Goal: Task Accomplishment & Management: Use online tool/utility

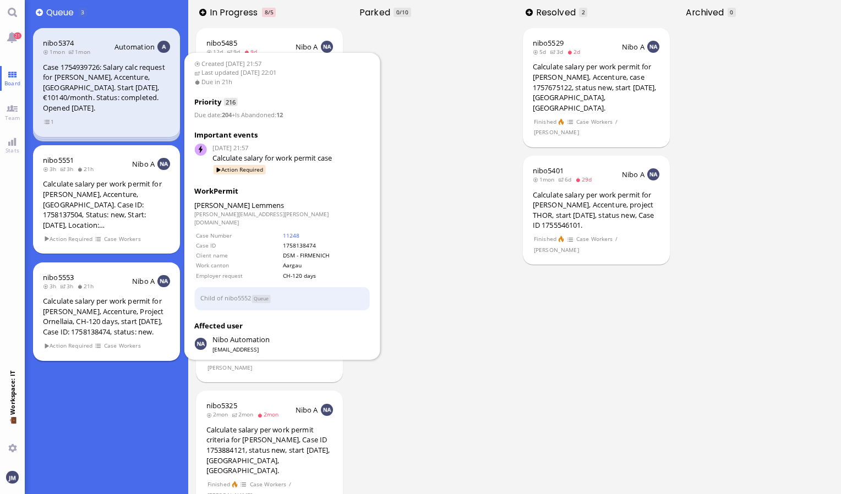
click at [134, 315] on div "Calculate salary per work permit for [PERSON_NAME], Accenture, Project Ornellai…" at bounding box center [106, 316] width 127 height 41
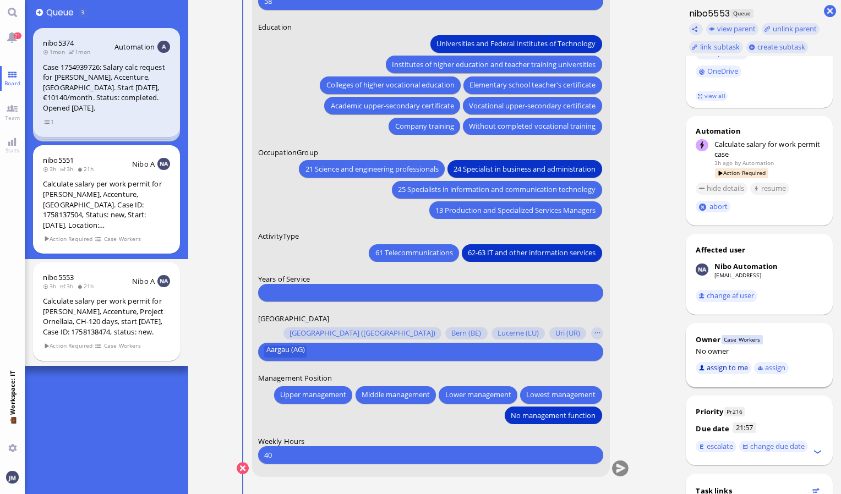
scroll to position [307, 0]
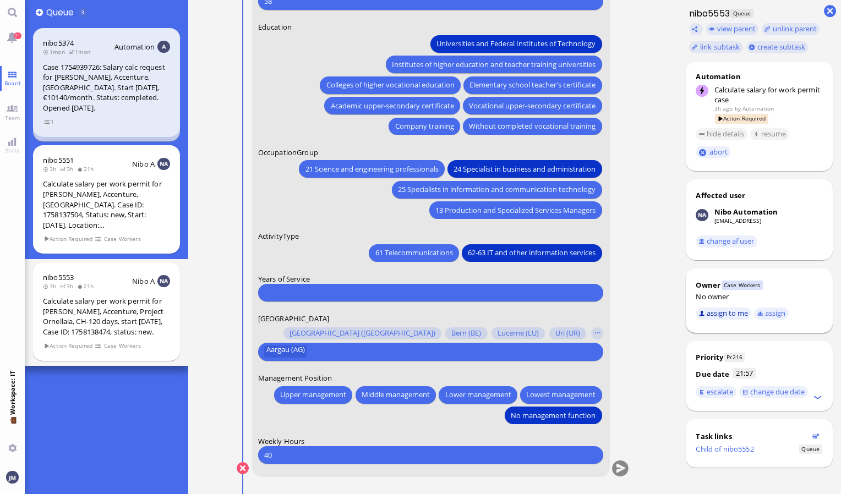
click at [716, 314] on button "assign to me" at bounding box center [723, 314] width 56 height 12
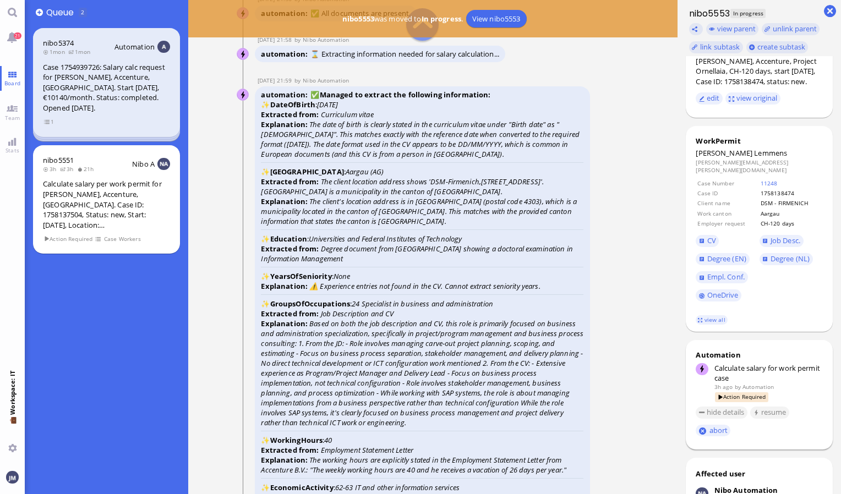
scroll to position [0, 0]
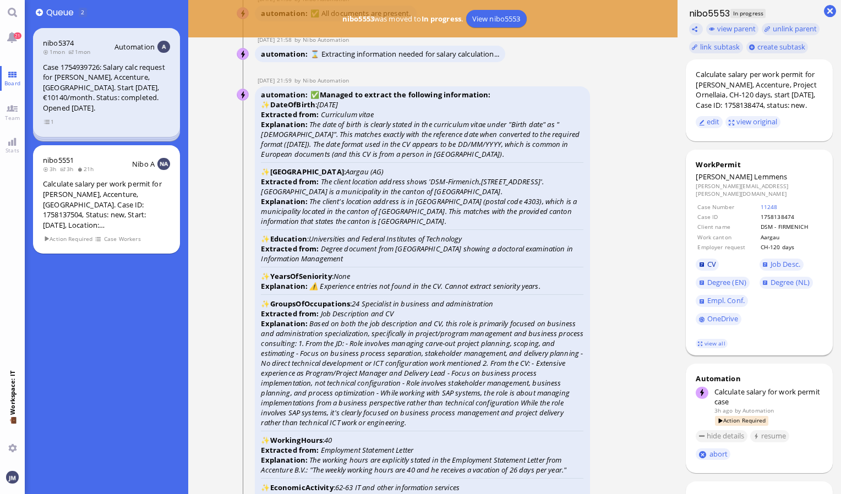
click at [709, 268] on span "CV" at bounding box center [711, 264] width 9 height 10
click at [710, 269] on span "CV" at bounding box center [711, 264] width 9 height 10
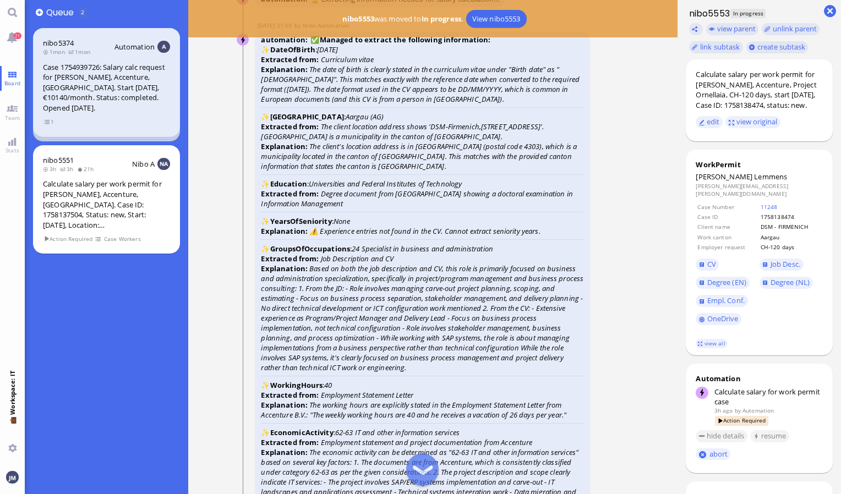
scroll to position [-1486, 0]
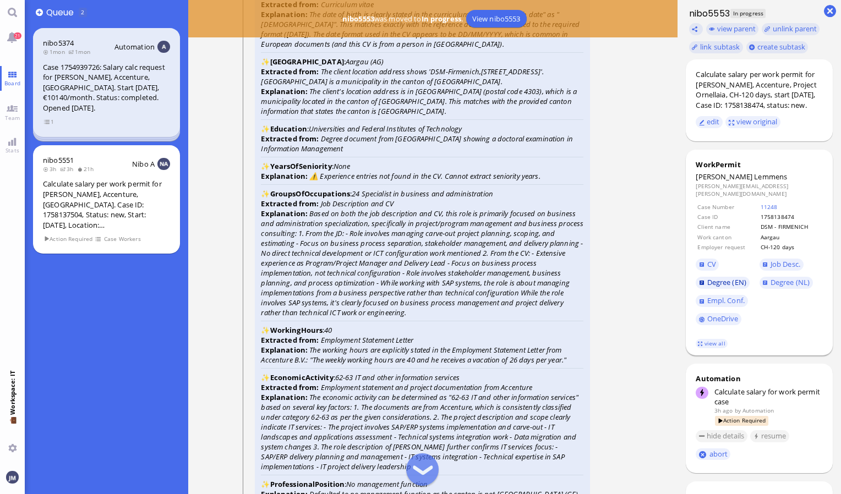
click at [726, 283] on span "Degree (EN)" at bounding box center [726, 282] width 39 height 10
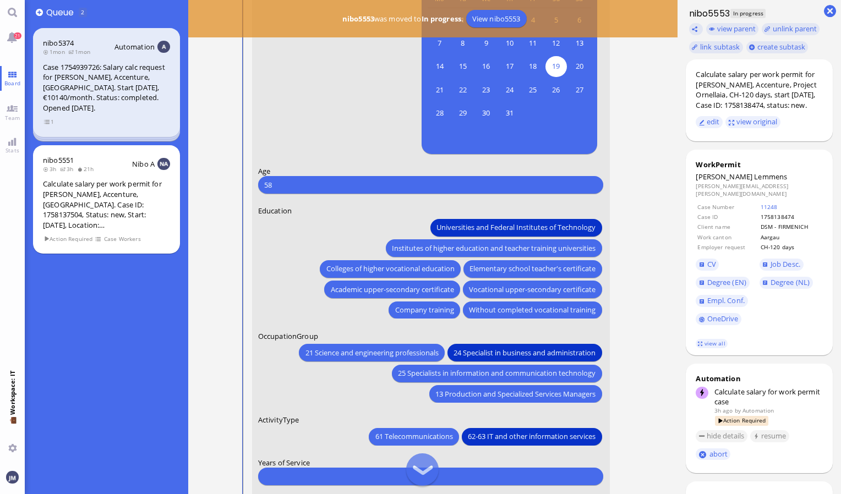
scroll to position [0, 0]
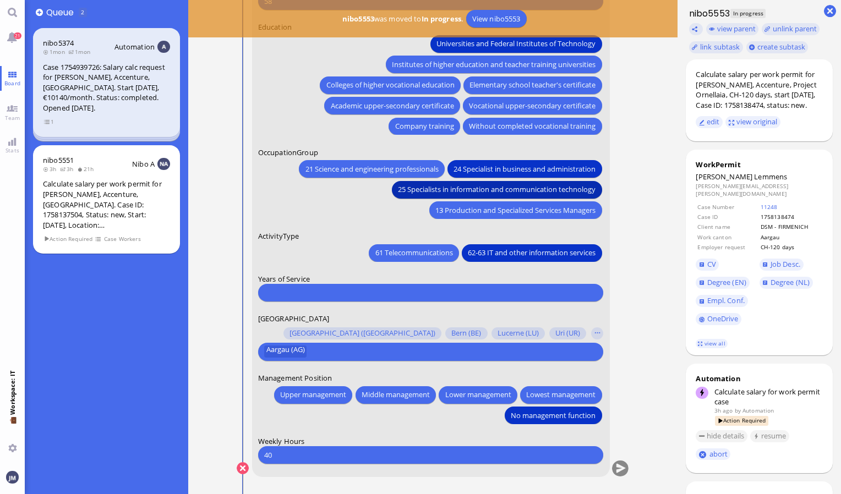
click at [445, 190] on span "25 Specialists in information and communication technology" at bounding box center [497, 190] width 198 height 12
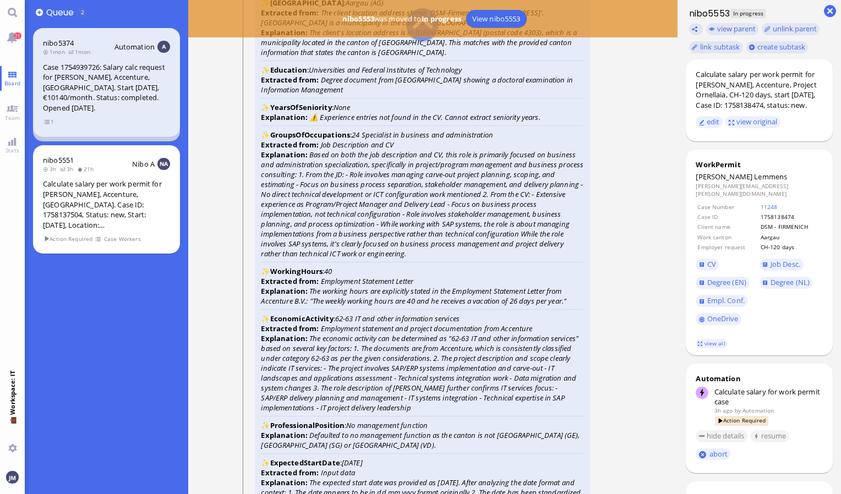
scroll to position [-1375, 0]
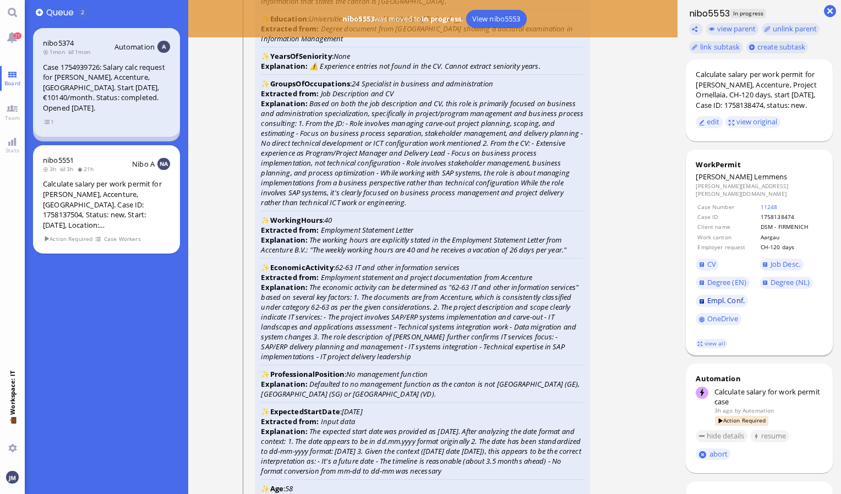
click at [732, 298] on link "Empl. Conf." at bounding box center [721, 301] width 52 height 12
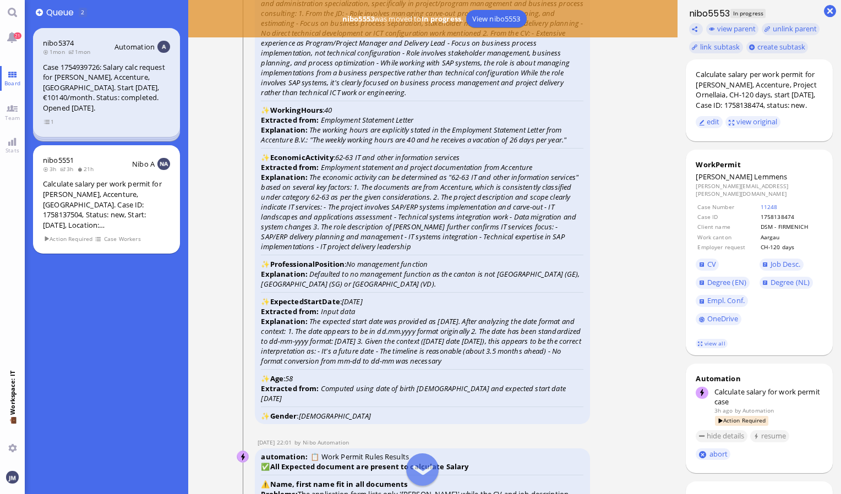
scroll to position [-1210, 0]
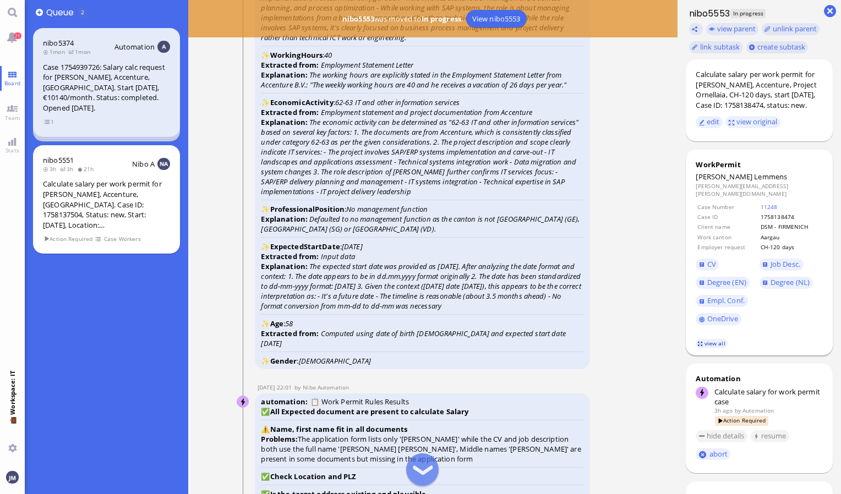
click at [717, 347] on link "view all" at bounding box center [711, 343] width 32 height 9
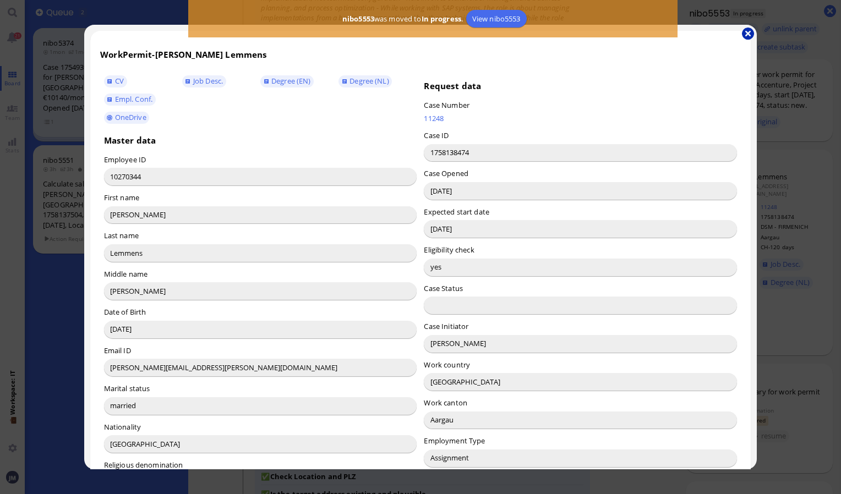
click at [750, 34] on button "button" at bounding box center [748, 34] width 12 height 12
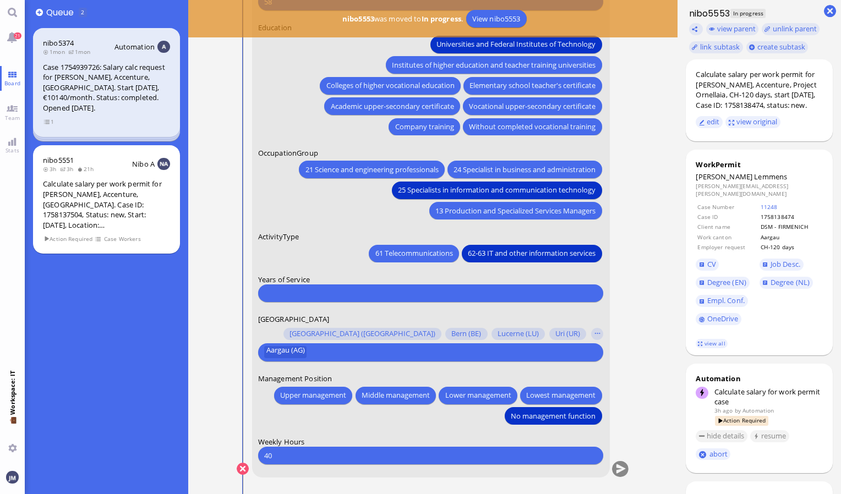
scroll to position [0, 0]
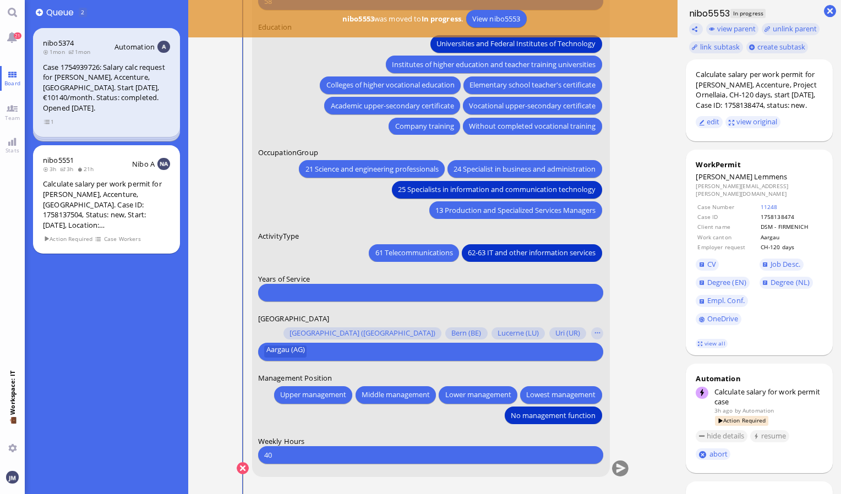
click at [406, 296] on input "number" at bounding box center [430, 293] width 333 height 12
click at [705, 268] on link "CV" at bounding box center [706, 265] width 23 height 12
click at [262, 293] on div "0 Please type something" at bounding box center [431, 292] width 346 height 18
click at [266, 292] on input "0" at bounding box center [430, 293] width 333 height 12
type input "0"
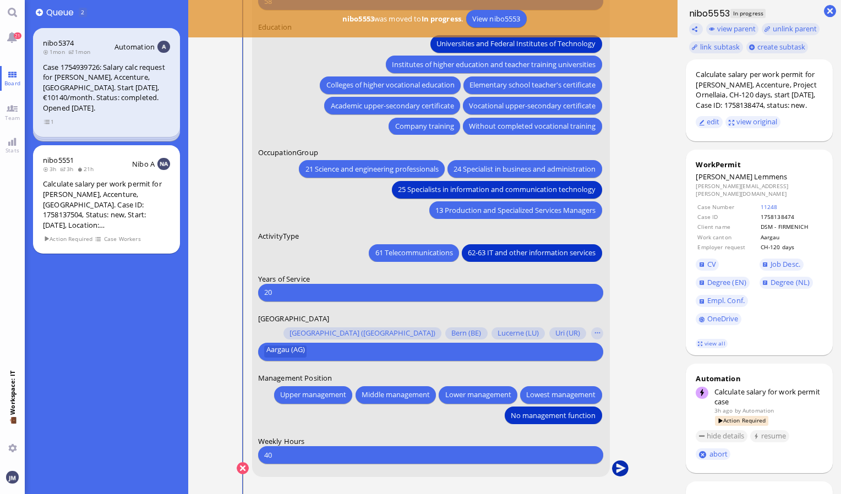
type input "20"
click at [622, 470] on button "submit" at bounding box center [620, 469] width 17 height 17
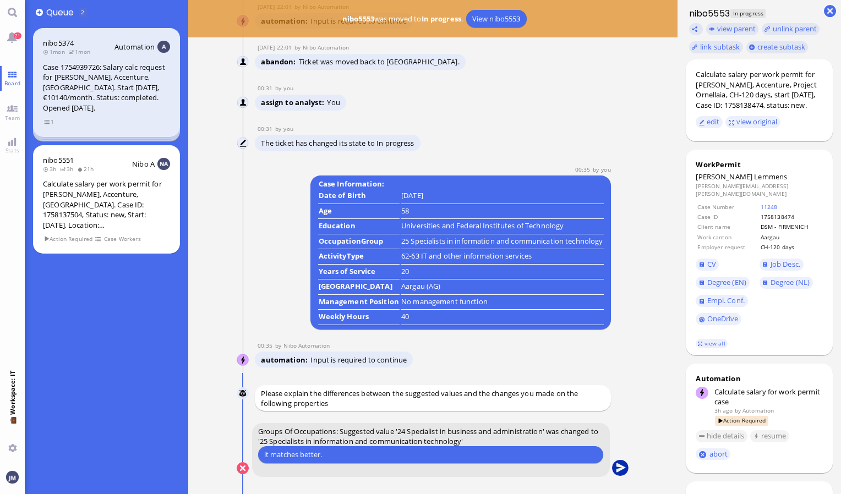
type input "it matches better."
click at [626, 469] on button "submit" at bounding box center [620, 469] width 17 height 17
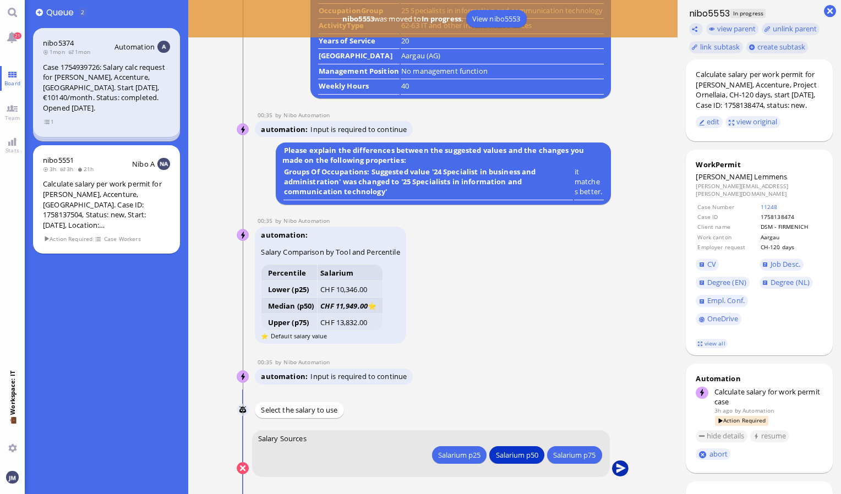
click at [614, 471] on button "submit" at bounding box center [620, 469] width 17 height 17
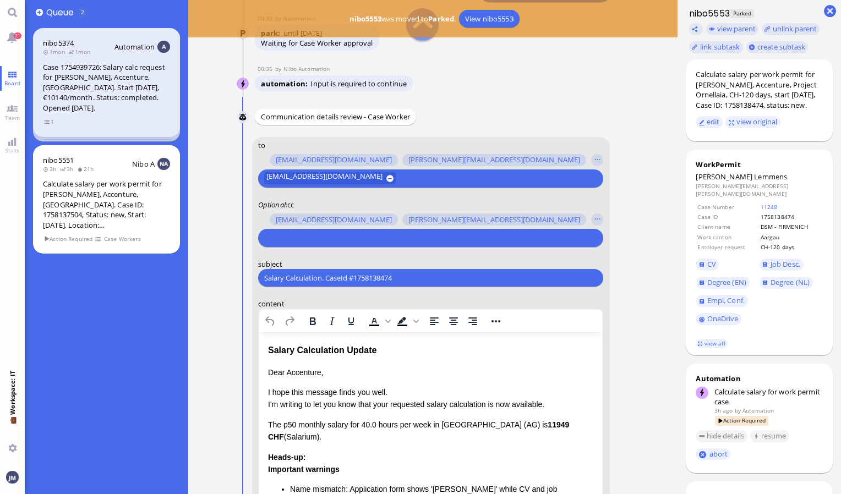
scroll to position [-275, 0]
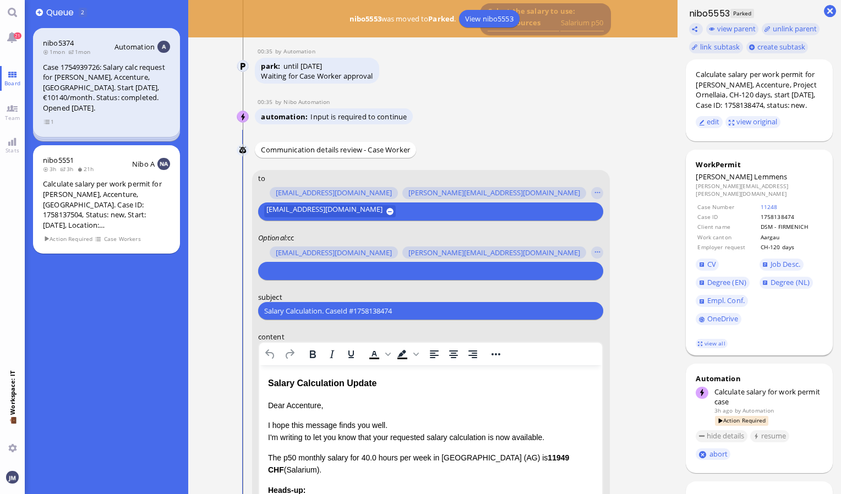
click at [754, 182] on span "Lemmens" at bounding box center [770, 177] width 33 height 10
copy span "Lemmens"
drag, startPoint x: 406, startPoint y: 310, endPoint x: 232, endPoint y: 314, distance: 173.9
click at [232, 314] on nitautoscroll "[DATE] 21:57 by Automation Automation Calculate eligible salary for work permit…" at bounding box center [433, 247] width 436 height 494
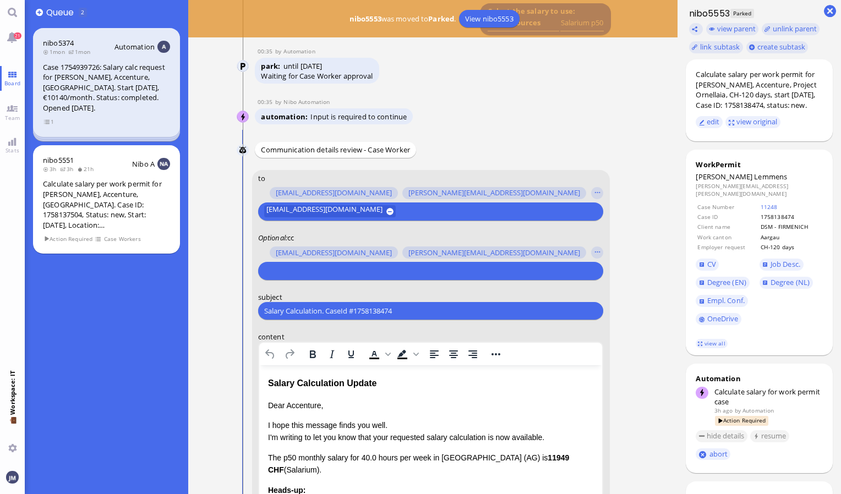
paste input "PazPerTout new case: [PERSON_NAME] (1758138474 / 10270344), Employer Request: C…"
type input "PazPerTout new case: [PERSON_NAME] (1758138474 / 10270344), Employer Request: C…"
click at [332, 268] on input "text" at bounding box center [429, 271] width 330 height 12
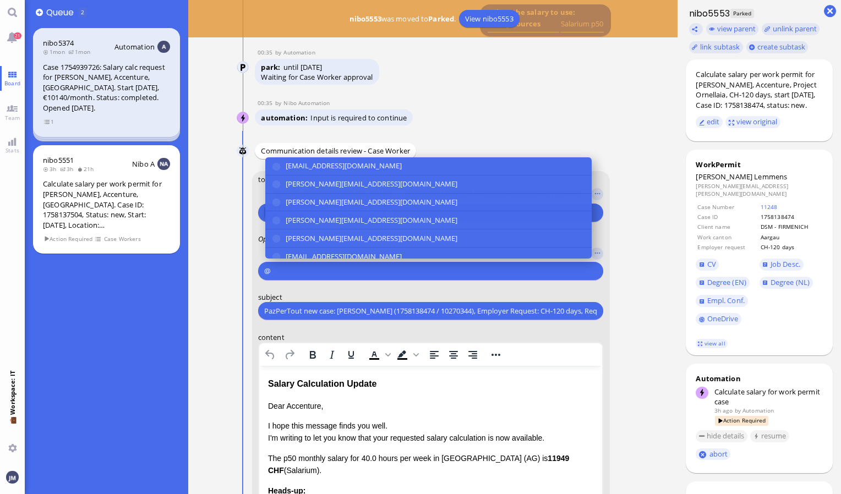
scroll to position [-274, 0]
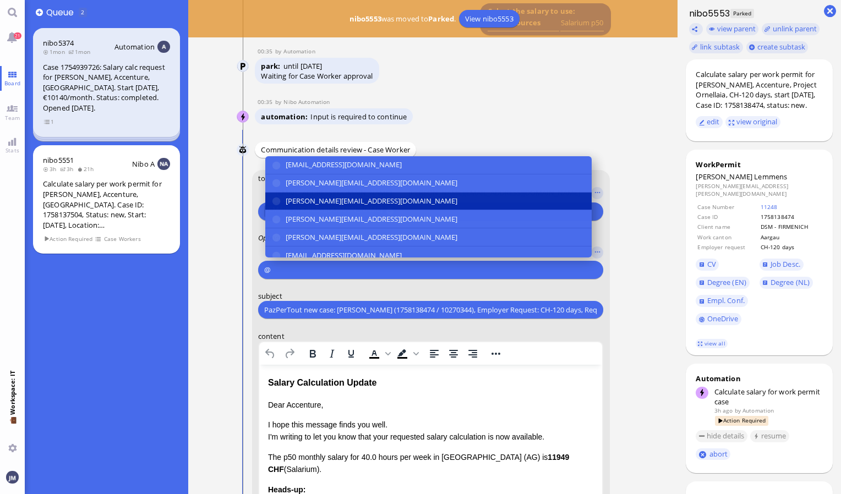
type input "@"
click at [326, 206] on span "[PERSON_NAME][EMAIL_ADDRESS][DOMAIN_NAME]" at bounding box center [372, 201] width 172 height 12
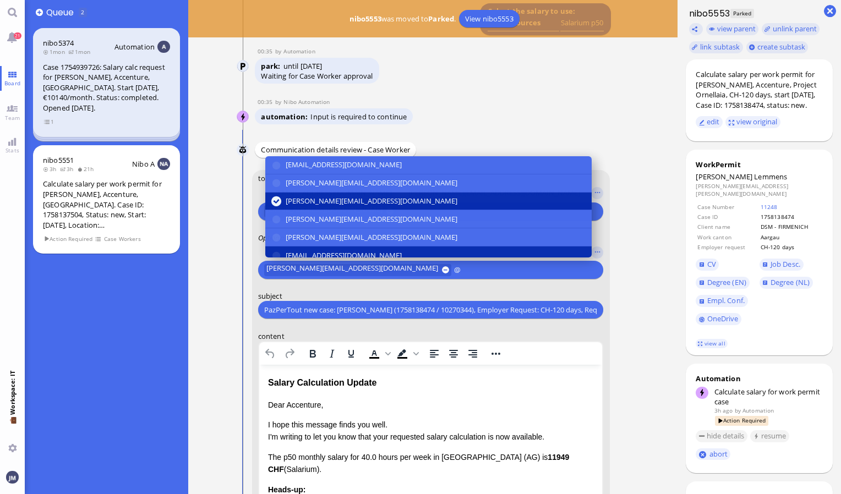
type input "@"
click at [328, 250] on span "[EMAIL_ADDRESS][DOMAIN_NAME]" at bounding box center [344, 256] width 116 height 12
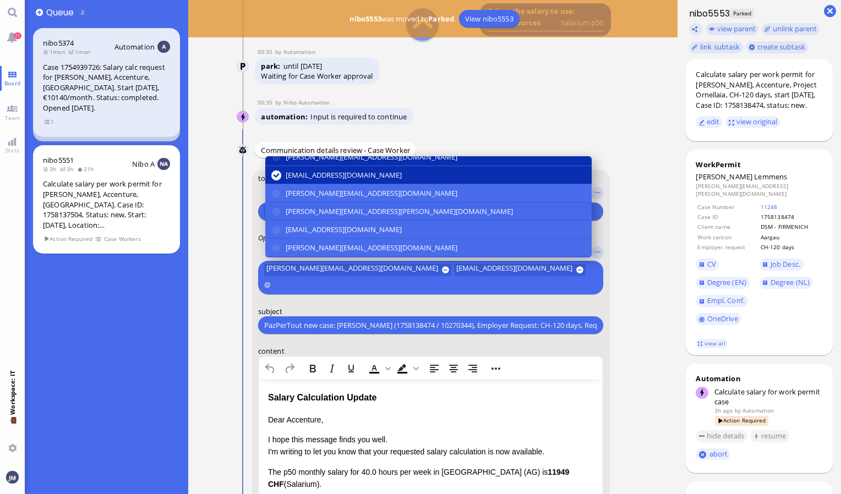
scroll to position [110, 0]
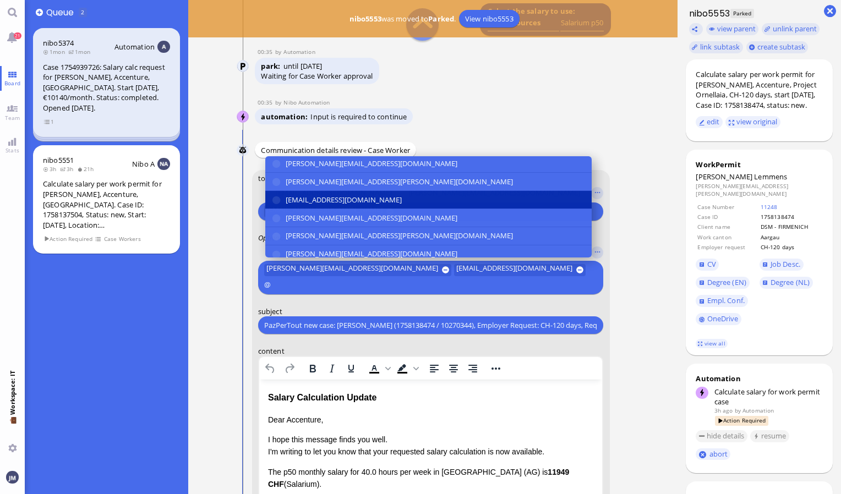
type input "@"
click at [342, 194] on span "[EMAIL_ADDRESS][DOMAIN_NAME]" at bounding box center [344, 200] width 116 height 12
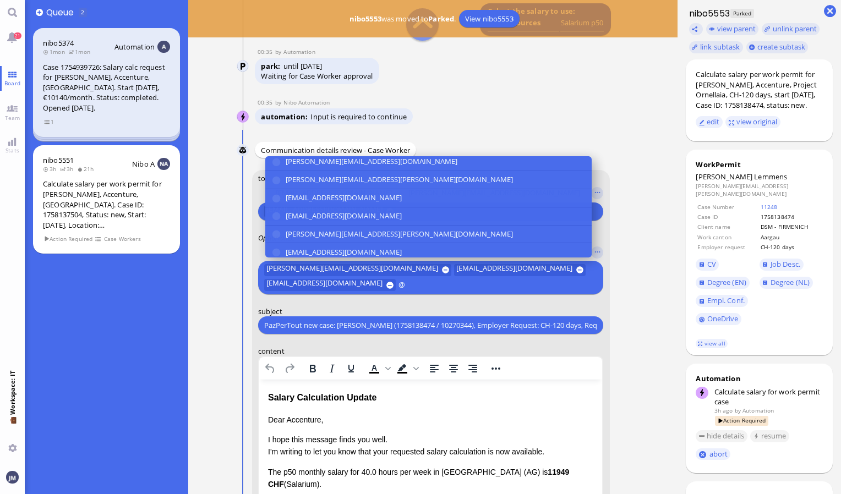
scroll to position [203, 0]
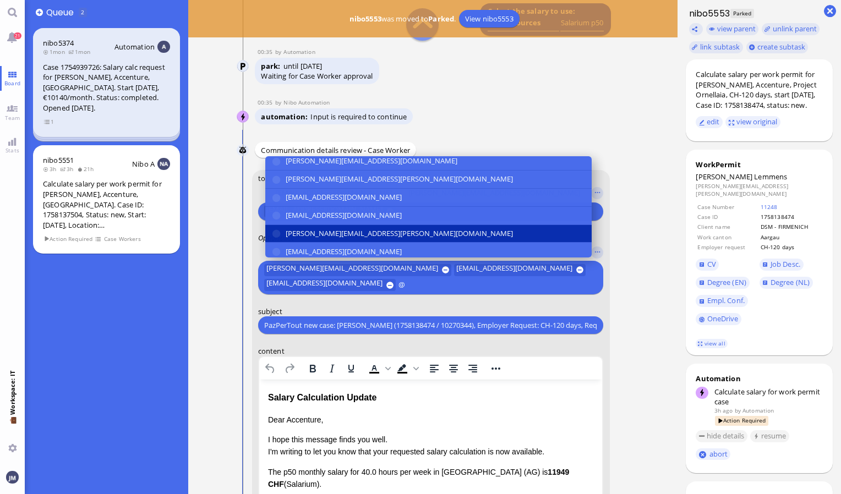
type input "@"
click at [327, 229] on span "[PERSON_NAME][EMAIL_ADDRESS][PERSON_NAME][DOMAIN_NAME]" at bounding box center [399, 234] width 227 height 12
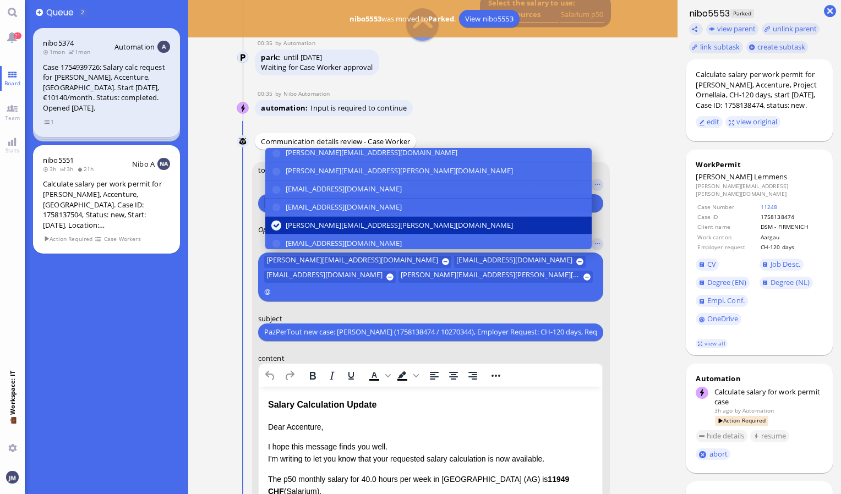
scroll to position [-294, 0]
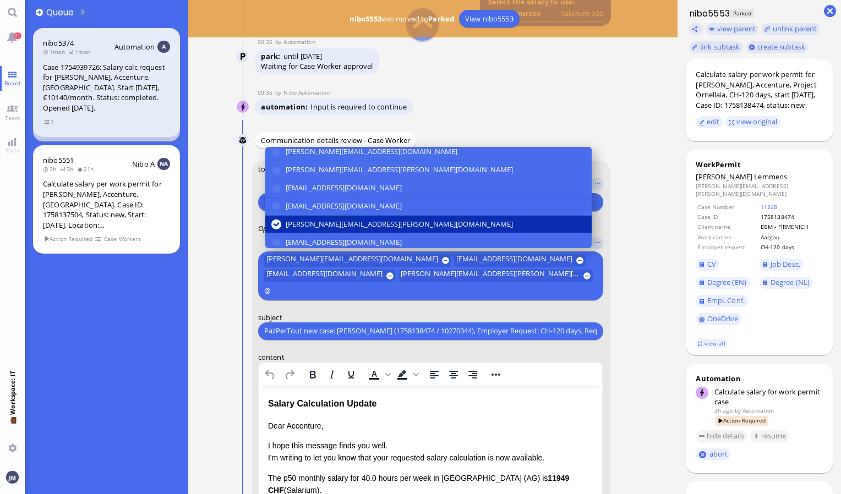
type input "@"
click at [327, 233] on button "[EMAIL_ADDRESS][DOMAIN_NAME]" at bounding box center [428, 242] width 326 height 18
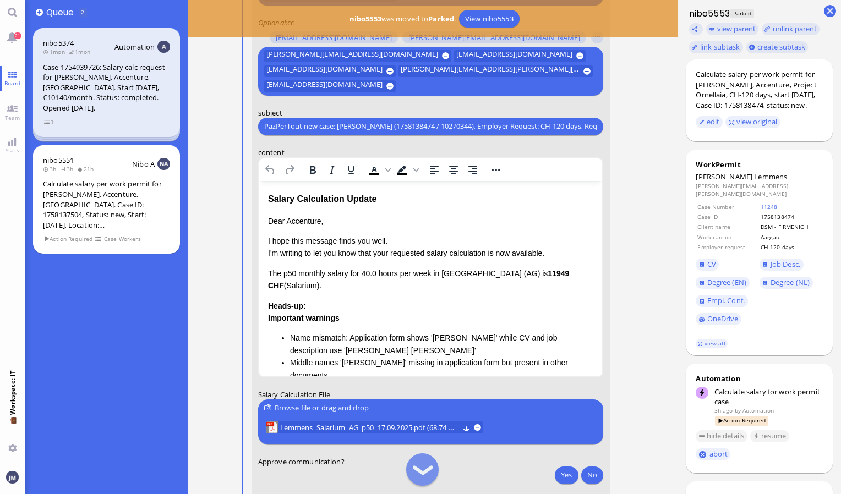
scroll to position [-75, 0]
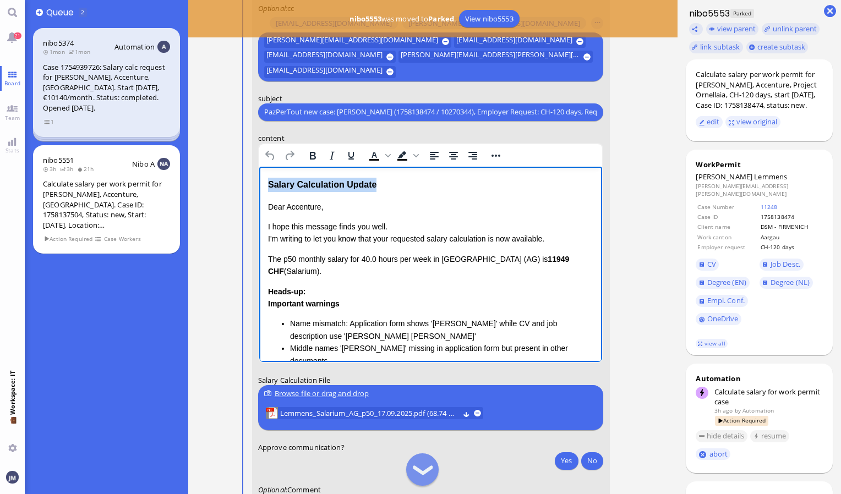
drag, startPoint x: 404, startPoint y: 184, endPoint x: 496, endPoint y: 350, distance: 189.7
click at [259, 184] on html "Salary Calculation Update Dear Accenture, I hope this message finds you well. I…" at bounding box center [430, 315] width 343 height 299
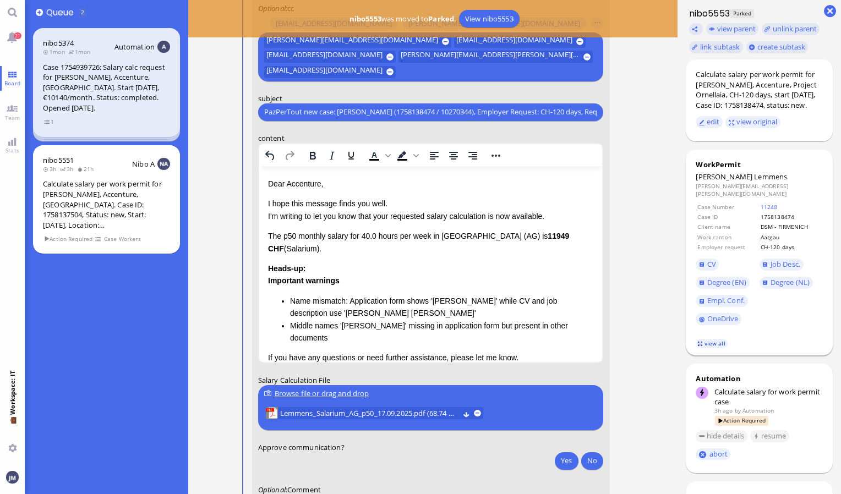
click at [717, 347] on link "view all" at bounding box center [711, 343] width 32 height 9
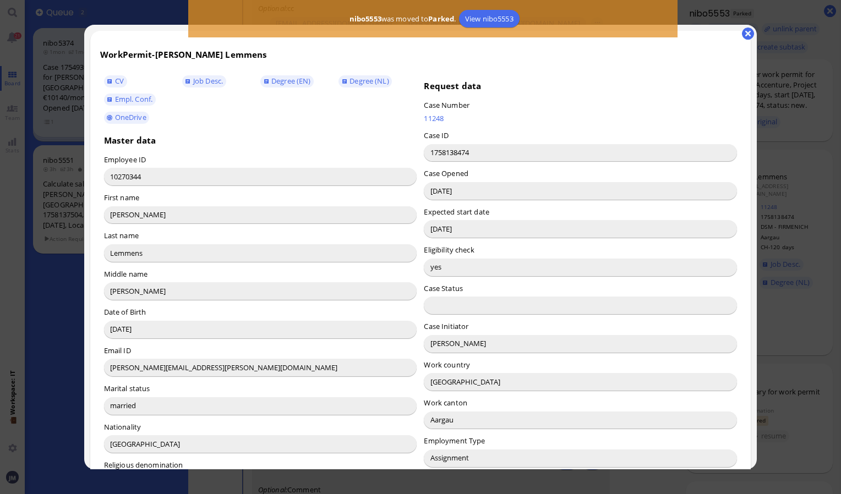
click at [438, 344] on input "[PERSON_NAME]" at bounding box center [580, 344] width 313 height 18
click at [748, 32] on button "button" at bounding box center [748, 34] width 12 height 12
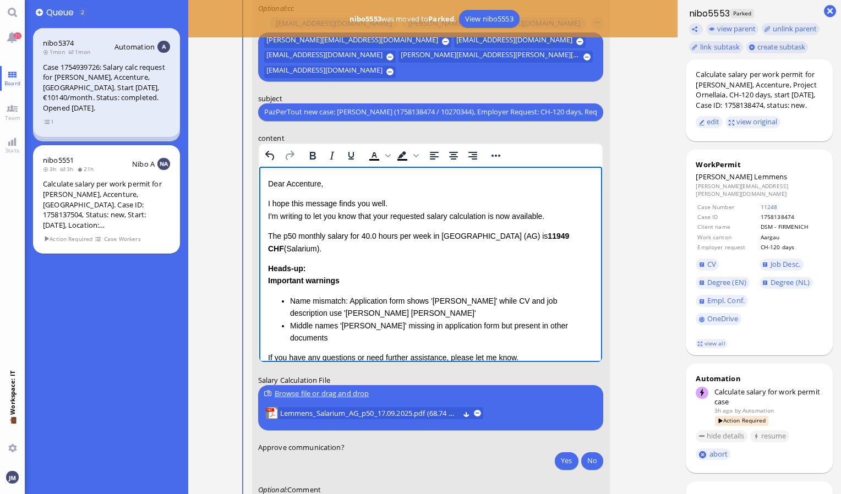
click at [302, 180] on p "Dear Accenture," at bounding box center [430, 183] width 326 height 12
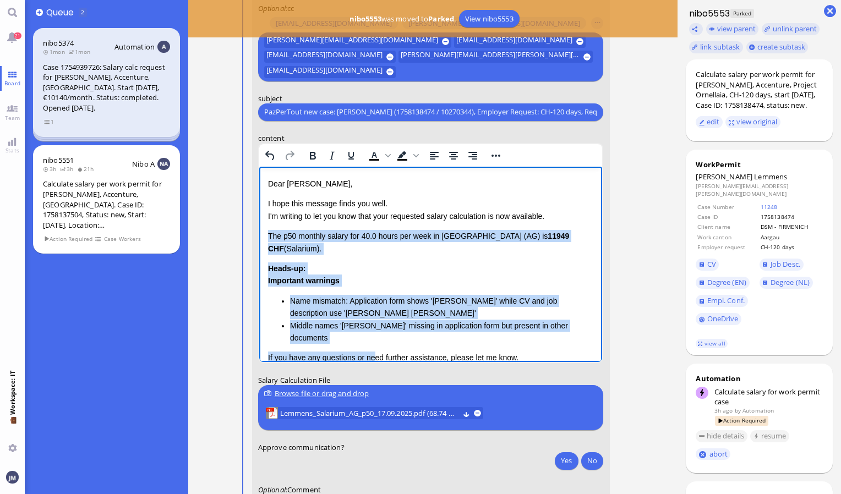
scroll to position [80, 0]
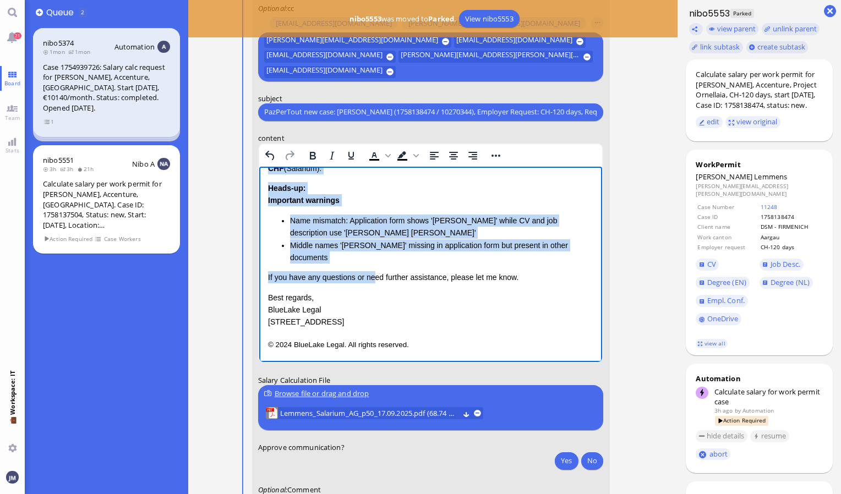
drag, startPoint x: 268, startPoint y: 232, endPoint x: 358, endPoint y: 258, distance: 94.0
click at [358, 258] on div "Dear [PERSON_NAME], I hope this message finds you well. I'm writing to let you …" at bounding box center [430, 212] width 326 height 231
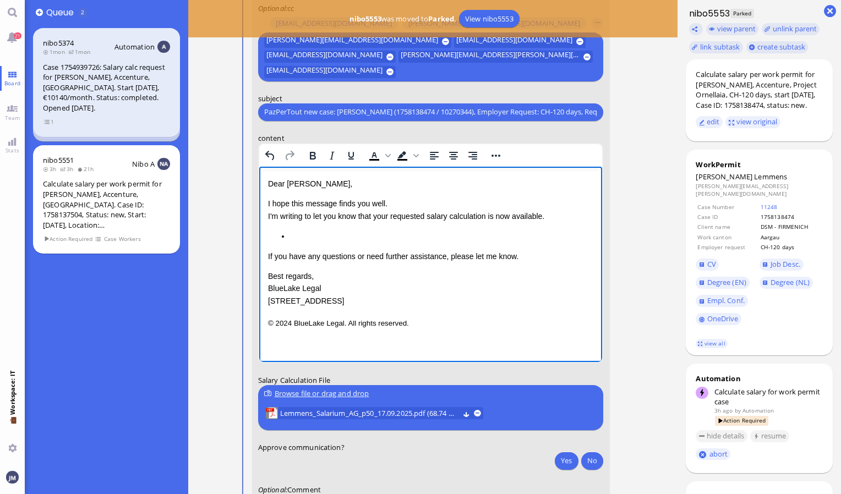
scroll to position [0, 0]
click at [390, 234] on p "Kindly note the regular lead time in X of 4 weeks." at bounding box center [430, 235] width 326 height 12
click at [379, 235] on p "Kindly note the regular lead time in [GEOGRAPHIC_DATA] of 4 weeks." at bounding box center [430, 235] width 326 height 12
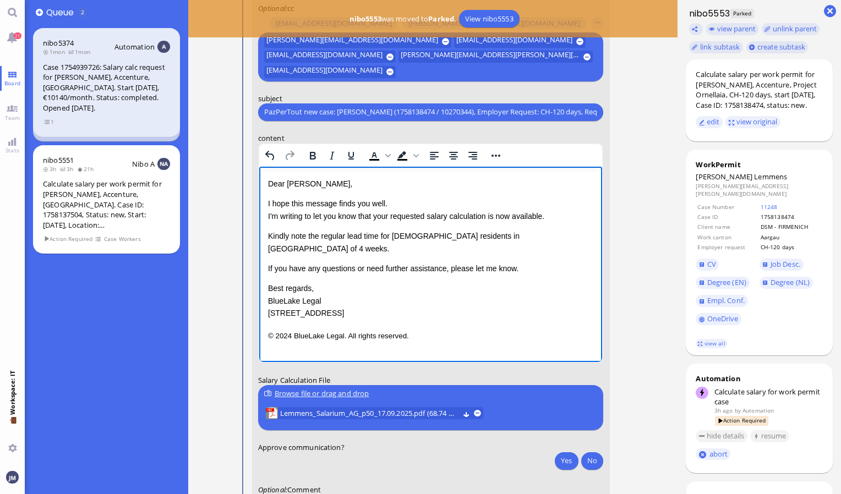
click at [394, 235] on p "Kindly note the regular lead time for [DEMOGRAPHIC_DATA] residents in [GEOGRAPH…" at bounding box center [430, 241] width 326 height 25
drag, startPoint x: 268, startPoint y: 234, endPoint x: 519, endPoint y: 235, distance: 250.9
click at [519, 235] on p "Kindly note the regular lead time for [DEMOGRAPHIC_DATA] residents in [GEOGRAPH…" at bounding box center [430, 241] width 326 height 25
copy p "Kindly note the regular lead time for [DEMOGRAPHIC_DATA] residents in [GEOGRAPH…"
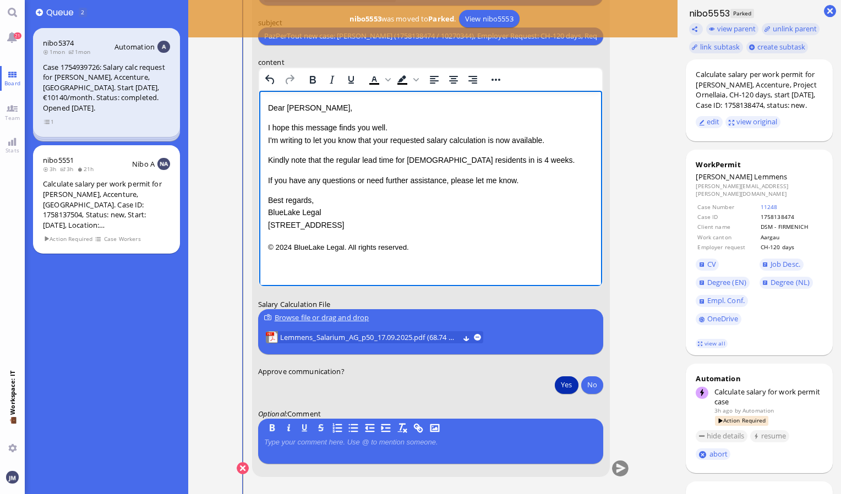
click at [572, 382] on button "Yes" at bounding box center [566, 385] width 23 height 18
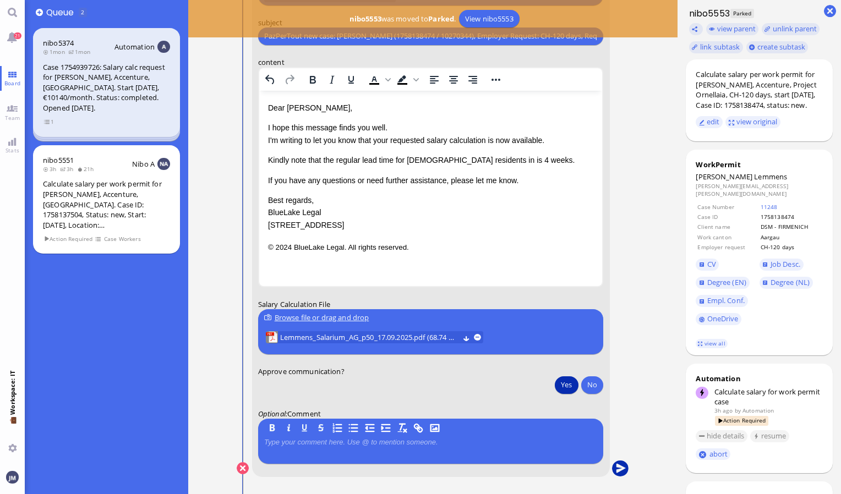
click at [623, 468] on button "submit" at bounding box center [620, 469] width 17 height 17
click at [99, 185] on div "Calculate salary per work permit for [PERSON_NAME], Accenture, [GEOGRAPHIC_DATA…" at bounding box center [106, 204] width 127 height 51
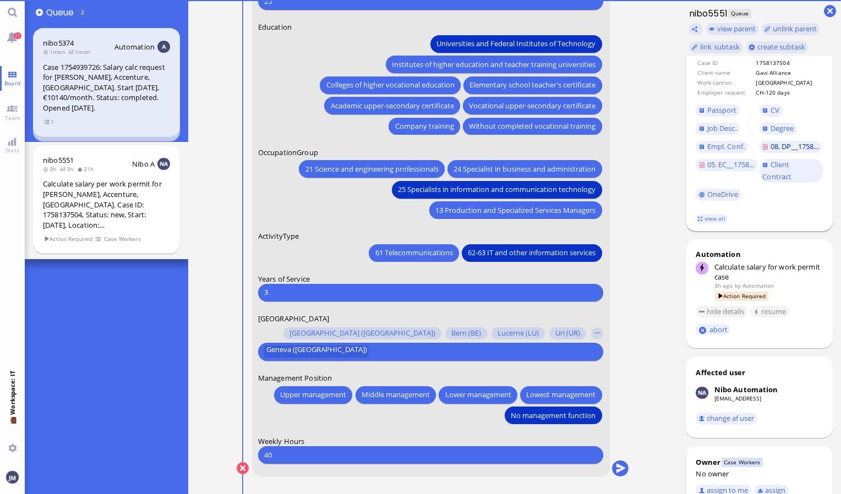
scroll to position [165, 0]
click at [726, 485] on button "assign to me" at bounding box center [723, 490] width 56 height 12
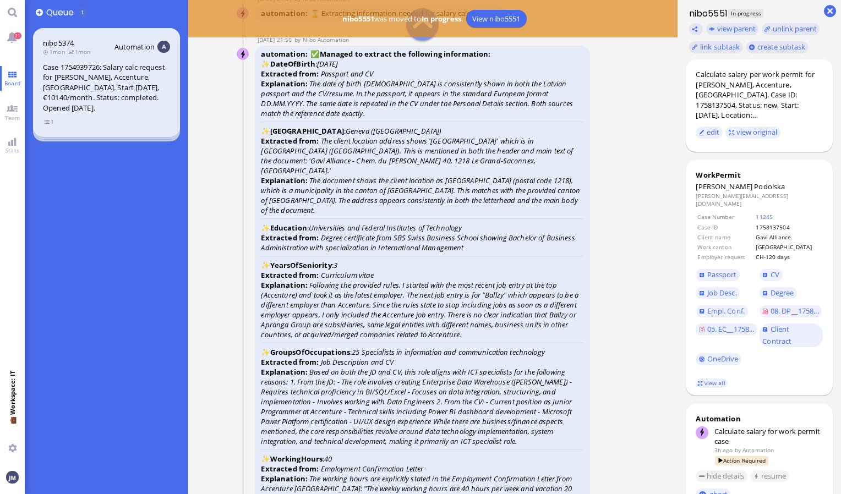
scroll to position [-1926, 0]
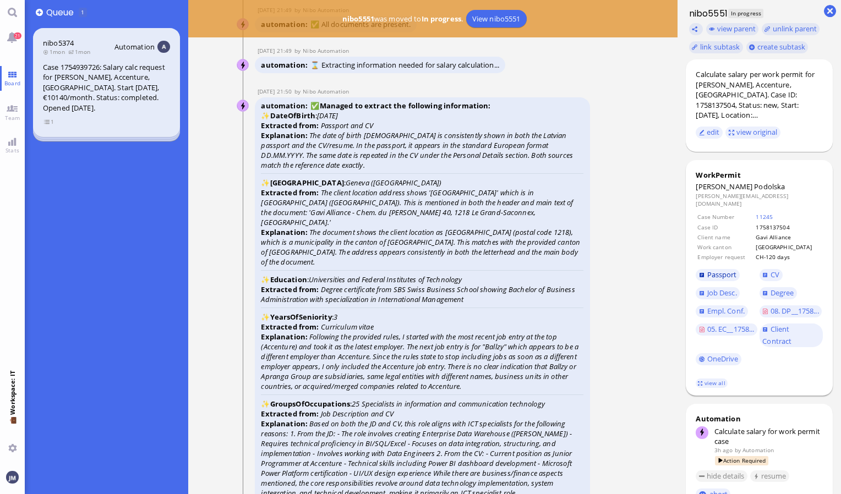
click at [725, 270] on span "Passport" at bounding box center [722, 275] width 30 height 10
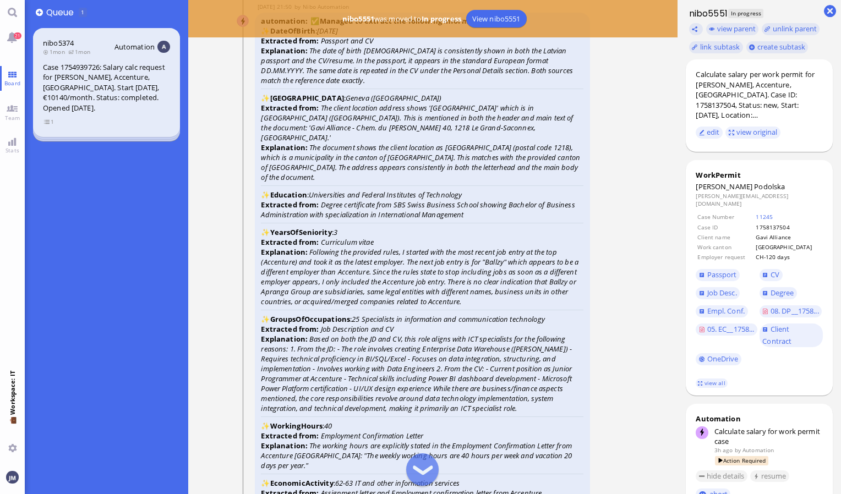
scroll to position [-1816, 0]
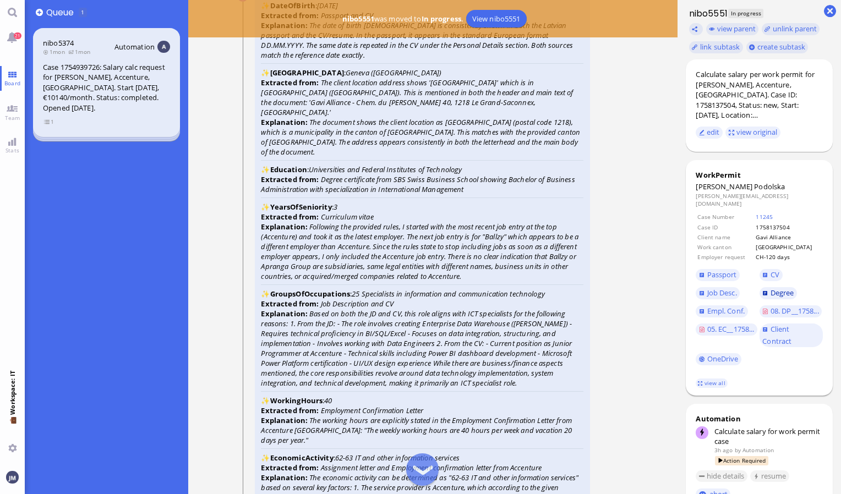
click at [776, 287] on link "Degree" at bounding box center [777, 293] width 37 height 12
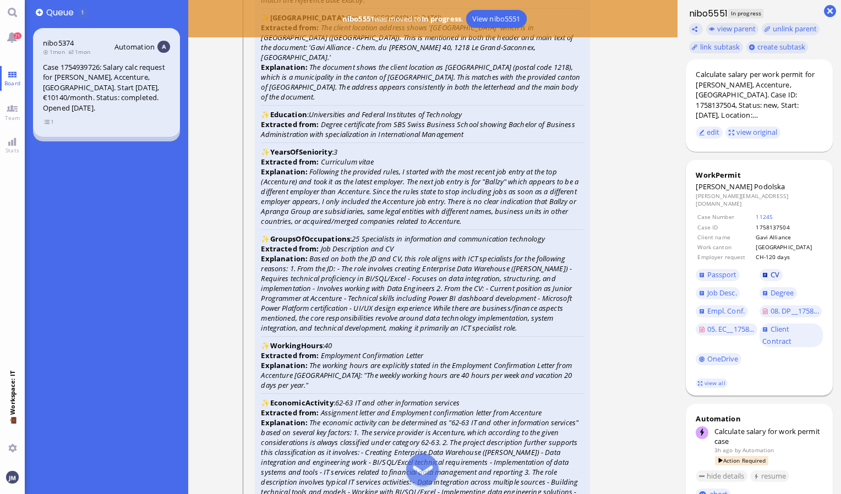
click at [766, 269] on link "CV" at bounding box center [770, 275] width 23 height 12
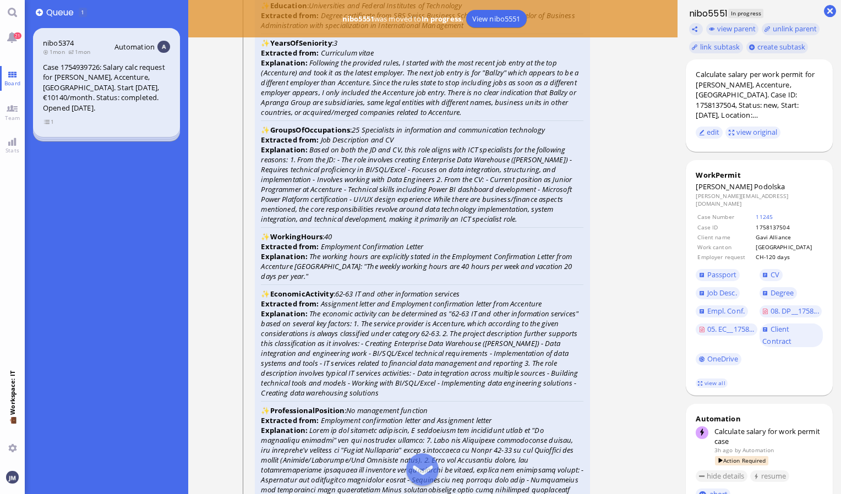
scroll to position [-1651, 0]
click at [724, 306] on span "Empl. Conf." at bounding box center [725, 311] width 37 height 10
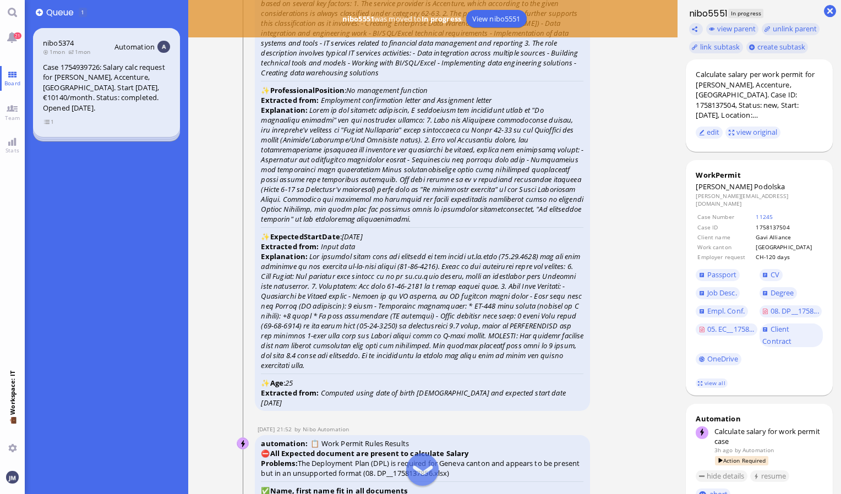
scroll to position [-1320, 0]
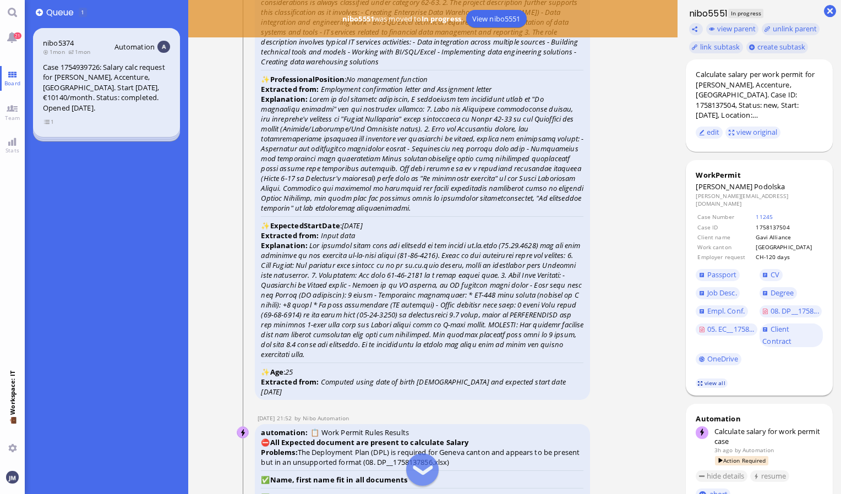
click at [714, 380] on link "view all" at bounding box center [711, 383] width 32 height 9
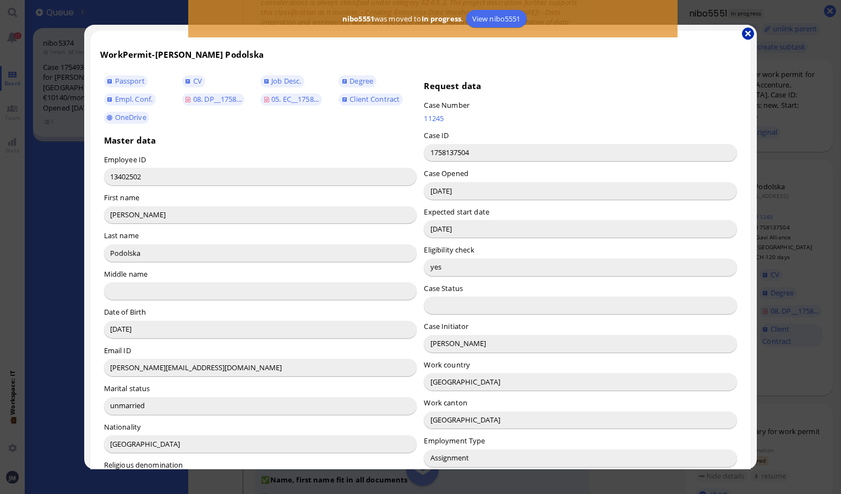
click at [744, 32] on button "button" at bounding box center [748, 34] width 12 height 12
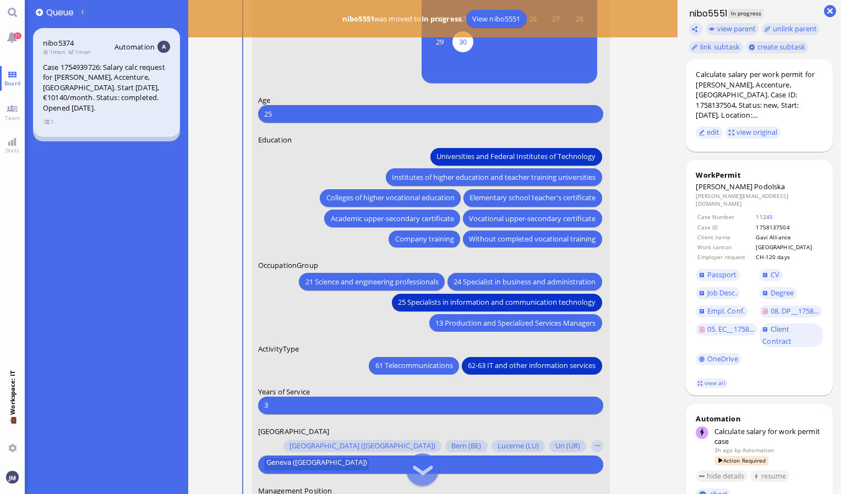
scroll to position [0, 0]
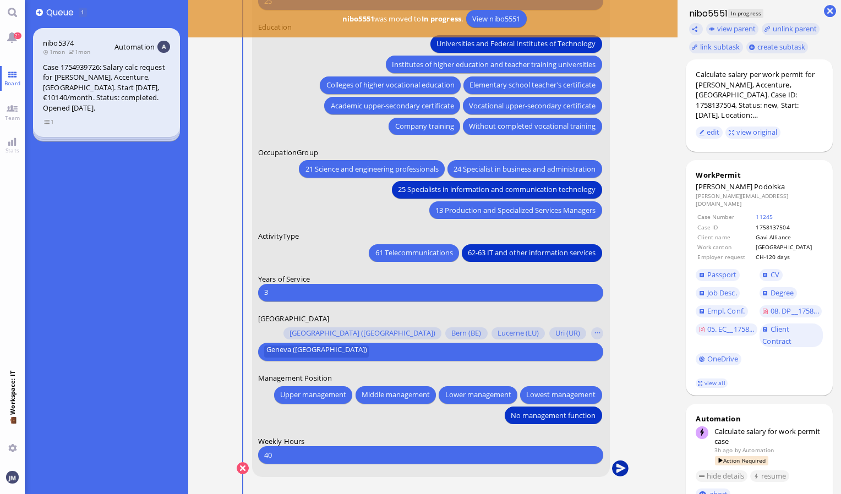
click at [622, 467] on button "submit" at bounding box center [620, 469] width 17 height 17
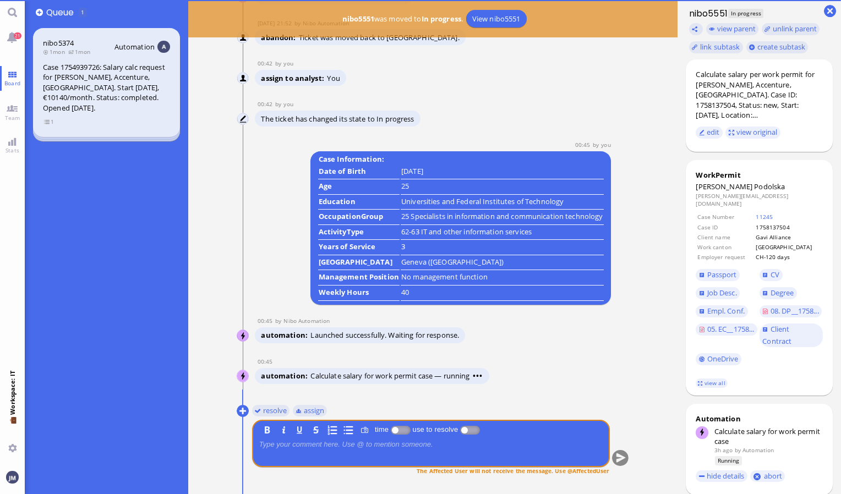
click at [754, 182] on span "Podolska" at bounding box center [769, 187] width 31 height 10
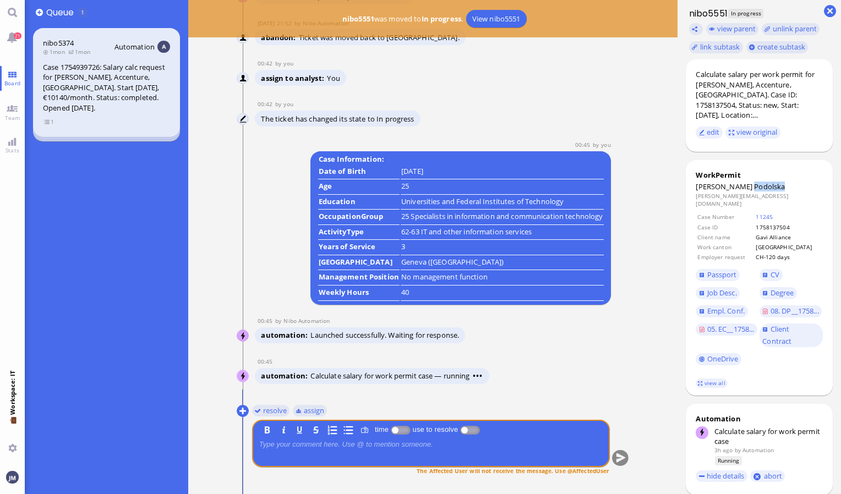
copy span "Podolska"
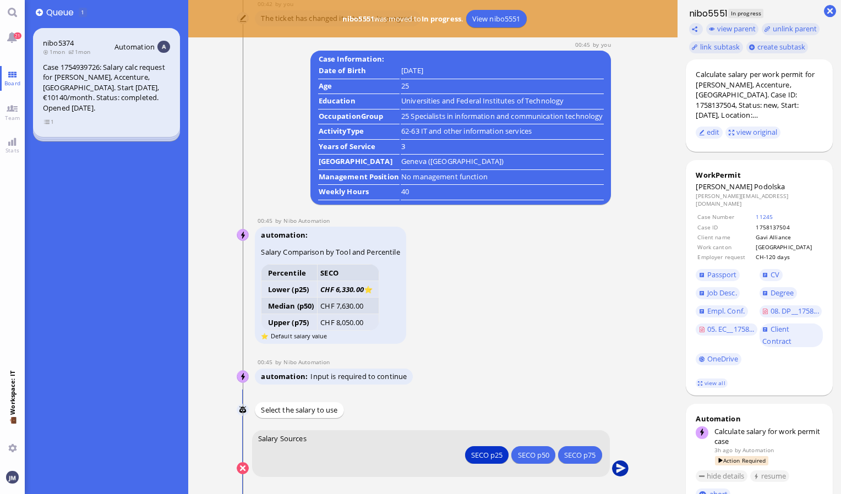
click at [616, 468] on button "submit" at bounding box center [620, 469] width 17 height 17
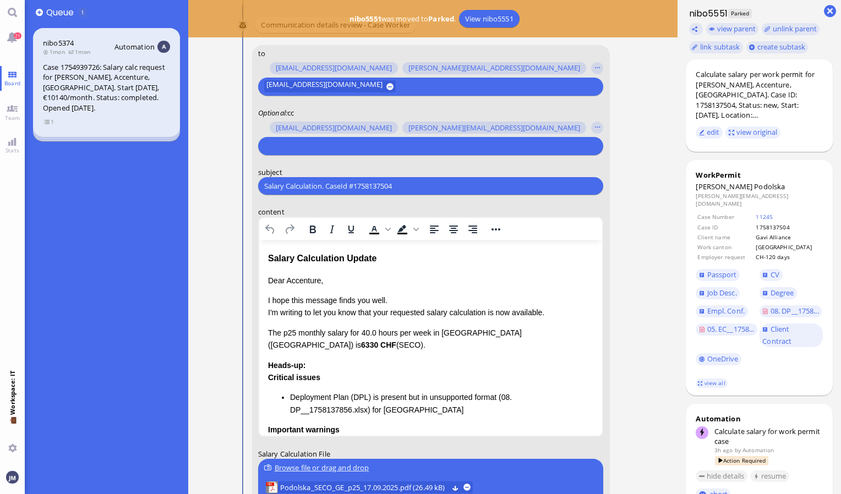
scroll to position [-165, 0]
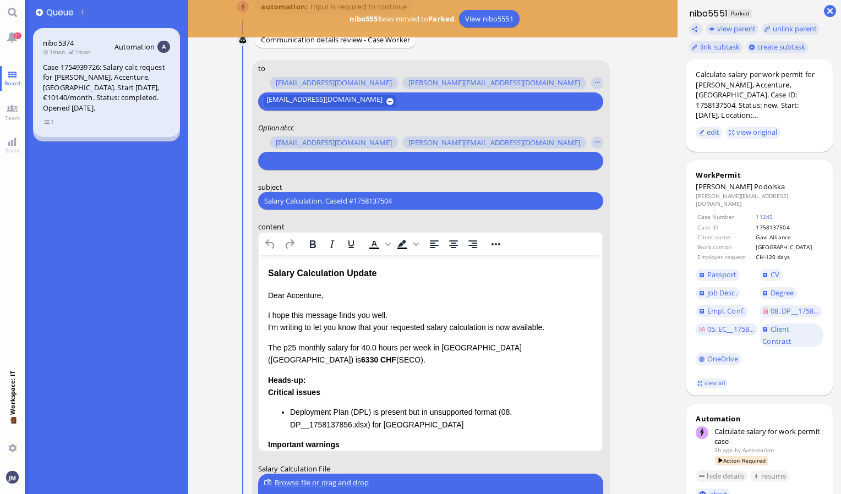
drag, startPoint x: 479, startPoint y: 206, endPoint x: 182, endPoint y: 224, distance: 297.7
click at [182, 224] on board-view "👥 Queue 1 nibo5374 1mon 1mon Automation Case 1754939726: Salary calc request fo…" at bounding box center [433, 247] width 816 height 494
paste input "PazPerTout new case: [PERSON_NAME] (1758137504 / 13402502), Employer Request: C…"
type input "PazPerTout new case: [PERSON_NAME] (1758137504 / 13402502), Employer Request: C…"
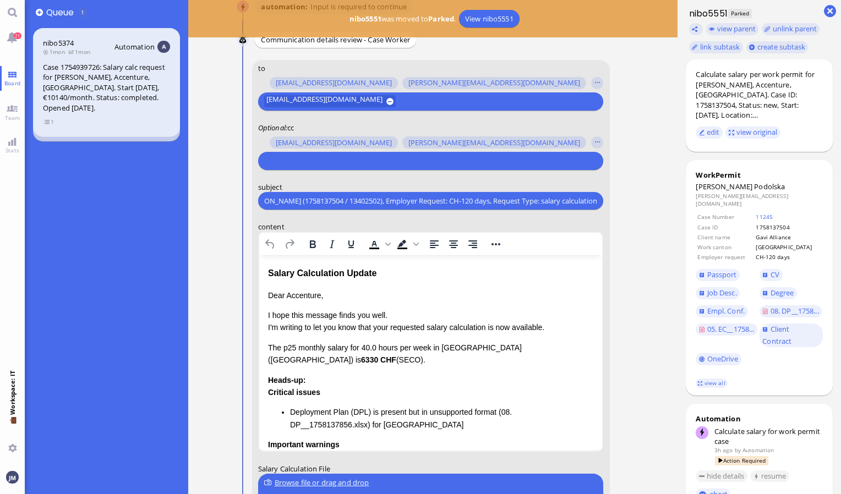
scroll to position [0, 0]
click at [382, 149] on div "[PERSON_NAME][EMAIL_ADDRESS][DOMAIN_NAME] [DOMAIN_NAME][EMAIL_ADDRESS][DOMAIN_N…" at bounding box center [423, 142] width 330 height 15
click at [382, 155] on input "text" at bounding box center [429, 161] width 330 height 12
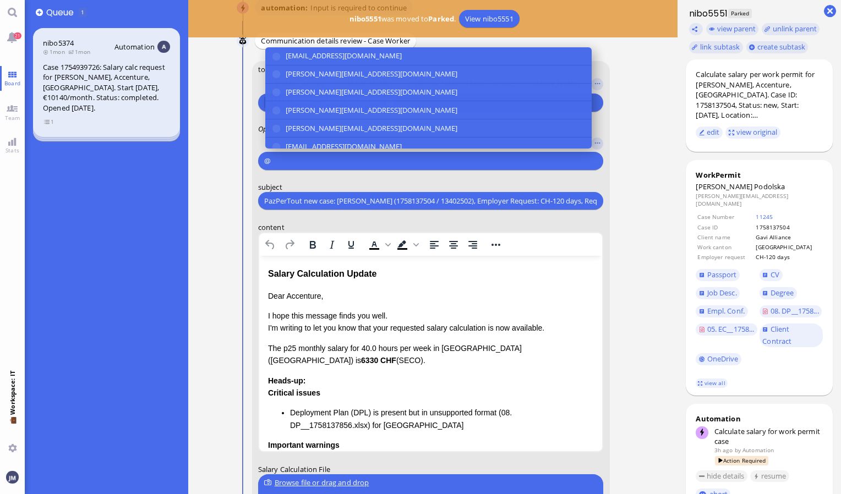
scroll to position [-164, 0]
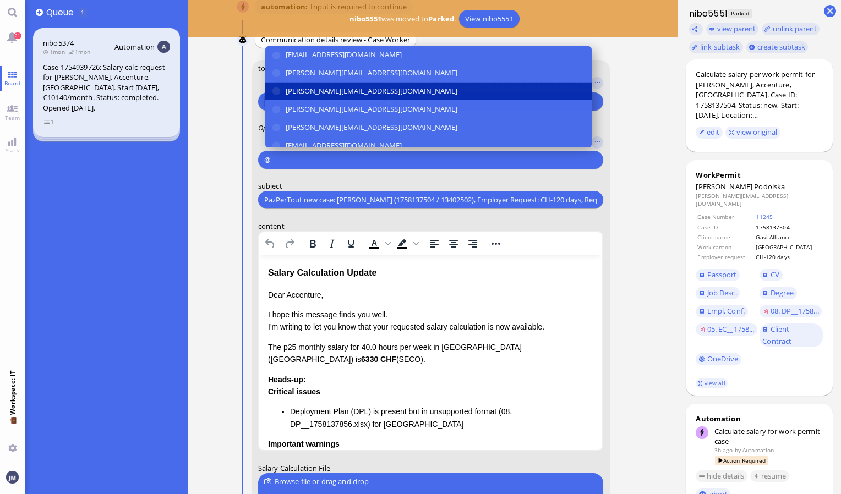
type input "@"
click at [354, 83] on button "[PERSON_NAME][EMAIL_ADDRESS][DOMAIN_NAME]" at bounding box center [428, 91] width 326 height 18
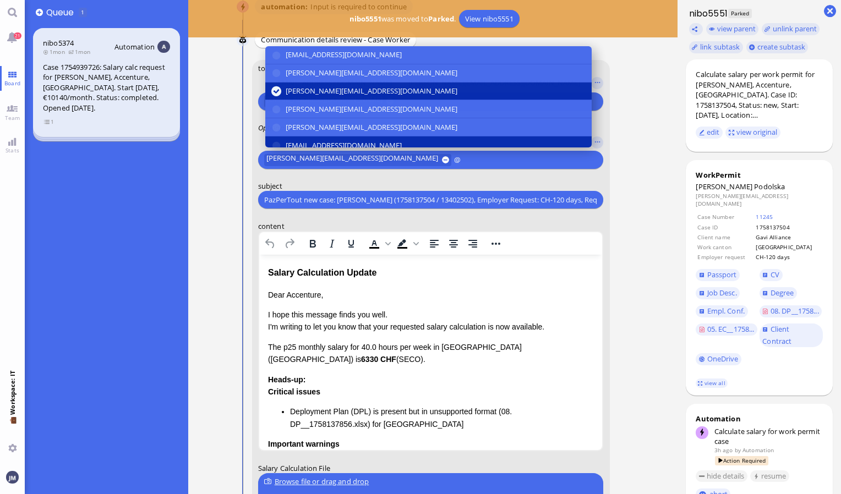
type input "@"
click at [334, 136] on button "[EMAIL_ADDRESS][DOMAIN_NAME]" at bounding box center [428, 145] width 326 height 18
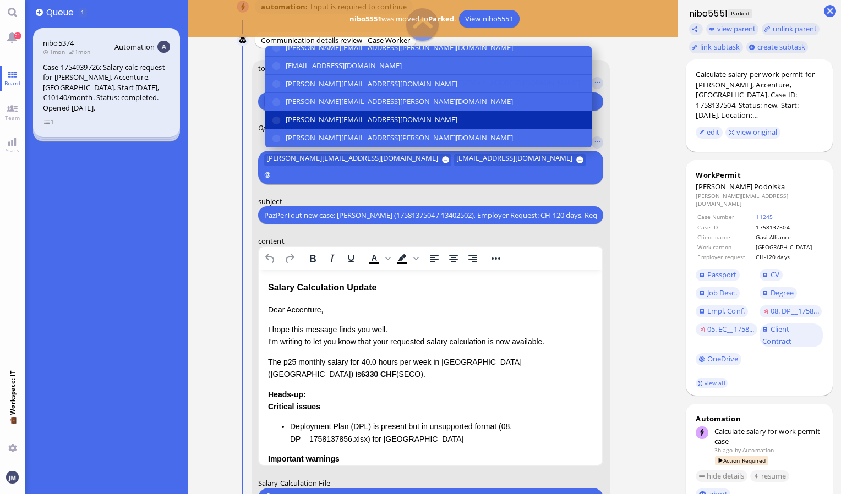
scroll to position [110, 0]
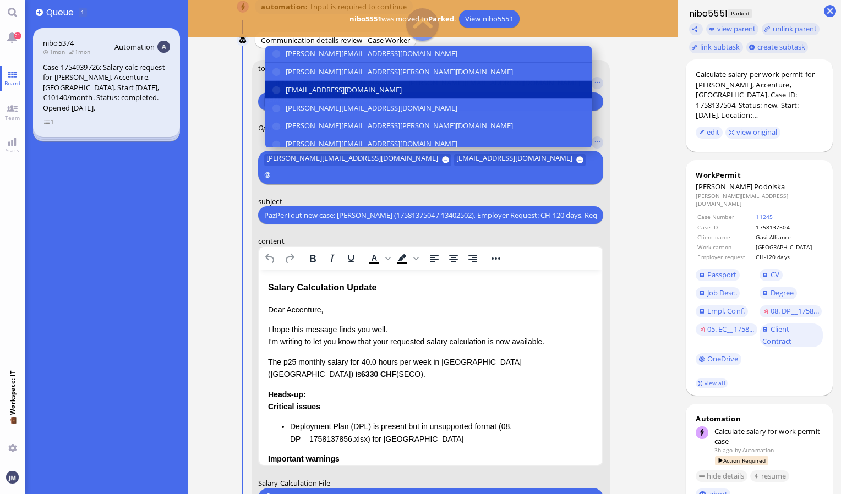
type input "@"
click at [318, 92] on span "[EMAIL_ADDRESS][DOMAIN_NAME]" at bounding box center [344, 90] width 116 height 12
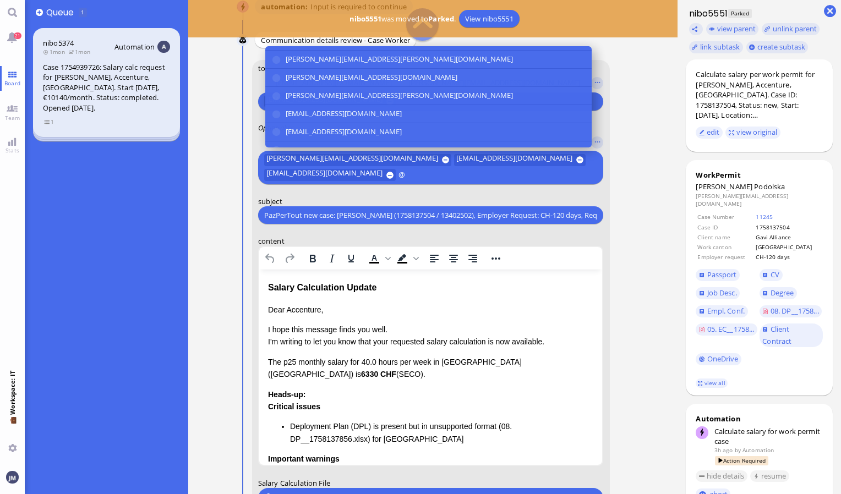
scroll to position [203, 0]
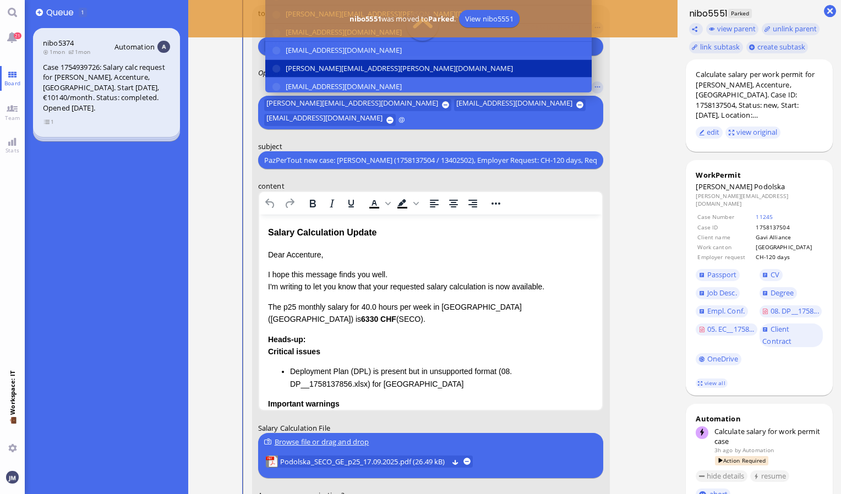
type input "@"
click at [320, 63] on span "[PERSON_NAME][EMAIL_ADDRESS][PERSON_NAME][DOMAIN_NAME]" at bounding box center [399, 69] width 227 height 12
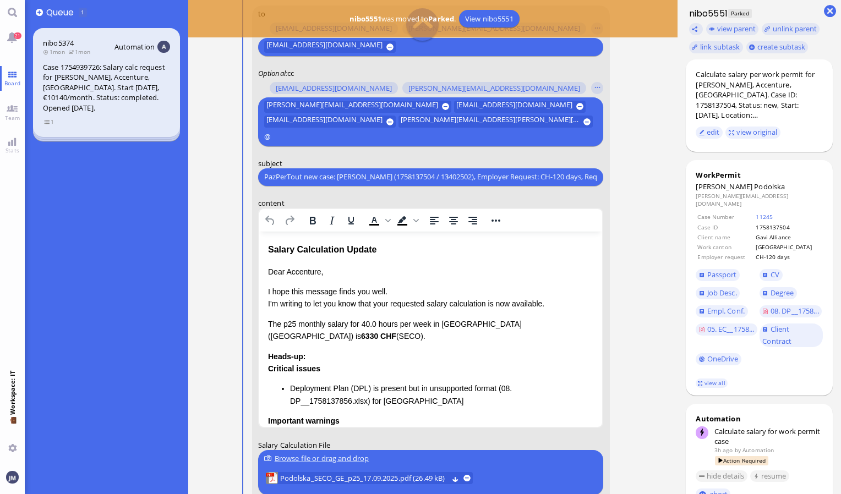
scroll to position [-139, 0]
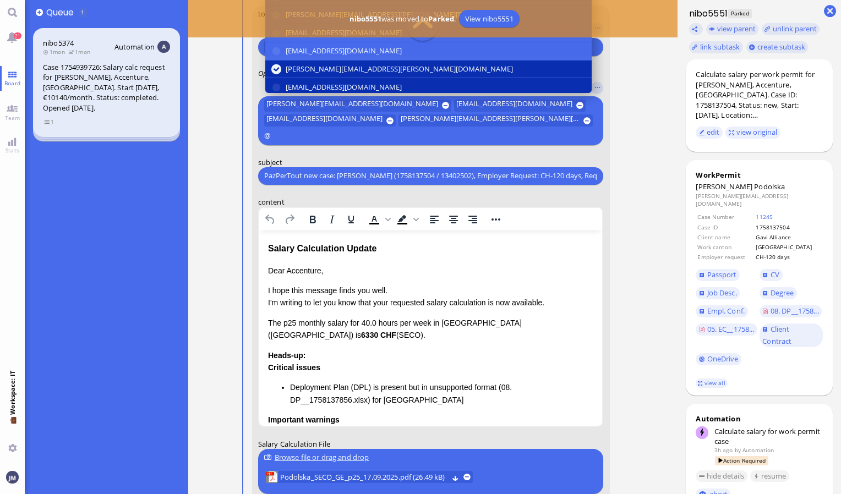
type input "@"
click at [321, 81] on span "[EMAIL_ADDRESS][DOMAIN_NAME]" at bounding box center [344, 87] width 116 height 12
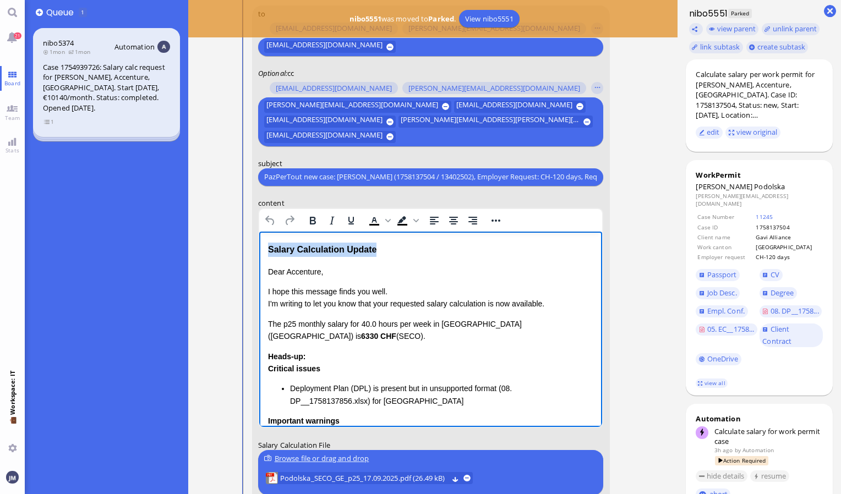
drag, startPoint x: 424, startPoint y: 246, endPoint x: 327, endPoint y: 465, distance: 239.7
click at [259, 234] on html "Salary Calculation Update Dear Accenture, I hope this message finds you well. I…" at bounding box center [430, 445] width 343 height 428
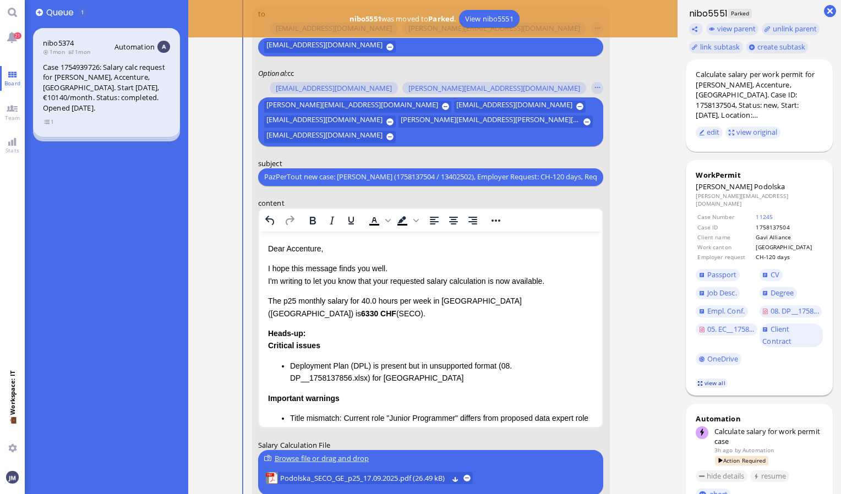
click at [700, 379] on link "view all" at bounding box center [711, 383] width 32 height 9
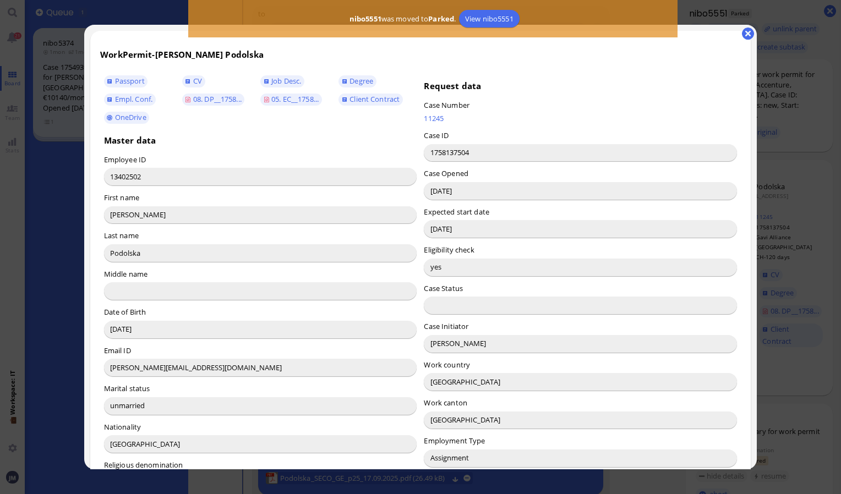
click at [443, 341] on input "[PERSON_NAME]" at bounding box center [580, 344] width 313 height 18
click at [748, 32] on button "button" at bounding box center [748, 34] width 12 height 12
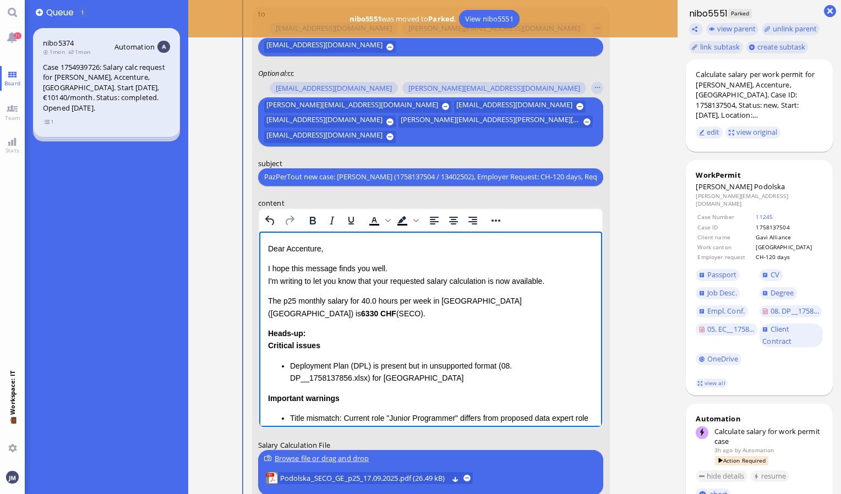
click at [305, 248] on p "Dear Accenture," at bounding box center [430, 248] width 326 height 12
drag, startPoint x: 265, startPoint y: 299, endPoint x: 372, endPoint y: 396, distance: 144.2
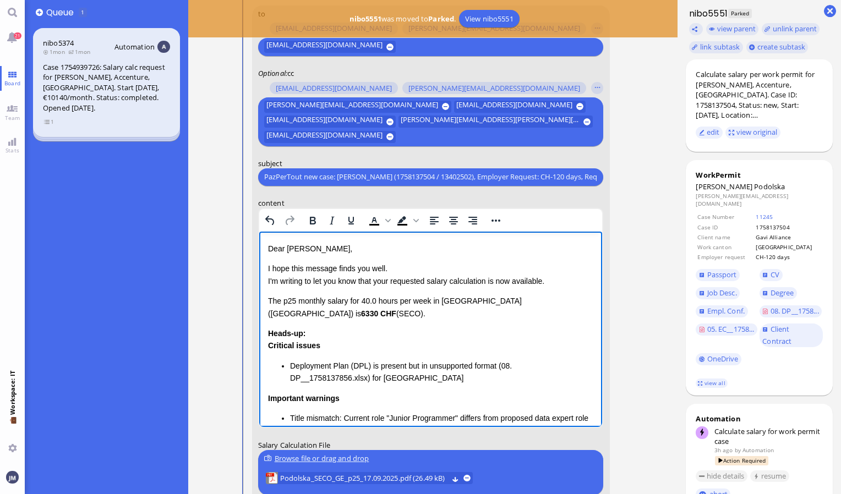
click at [372, 396] on html "Dear [PERSON_NAME], I hope this message finds you well. I'm writing to let you …" at bounding box center [430, 433] width 343 height 405
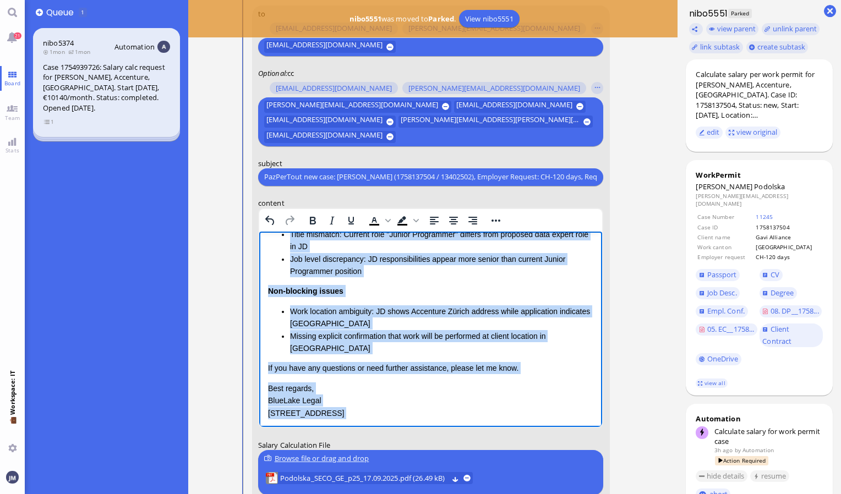
scroll to position [185, 0]
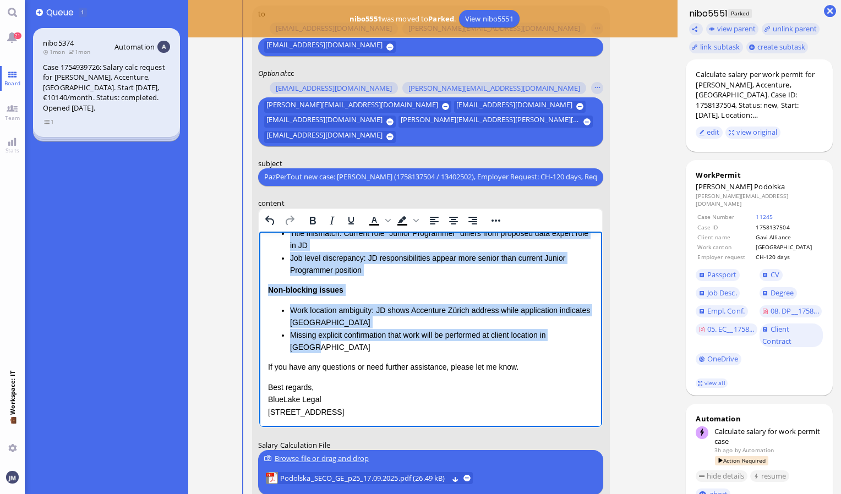
drag, startPoint x: 268, startPoint y: 244, endPoint x: 578, endPoint y: 324, distance: 320.4
click at [578, 324] on div "Dear [PERSON_NAME], I hope this message finds you well. I'm writing to let you …" at bounding box center [430, 237] width 326 height 360
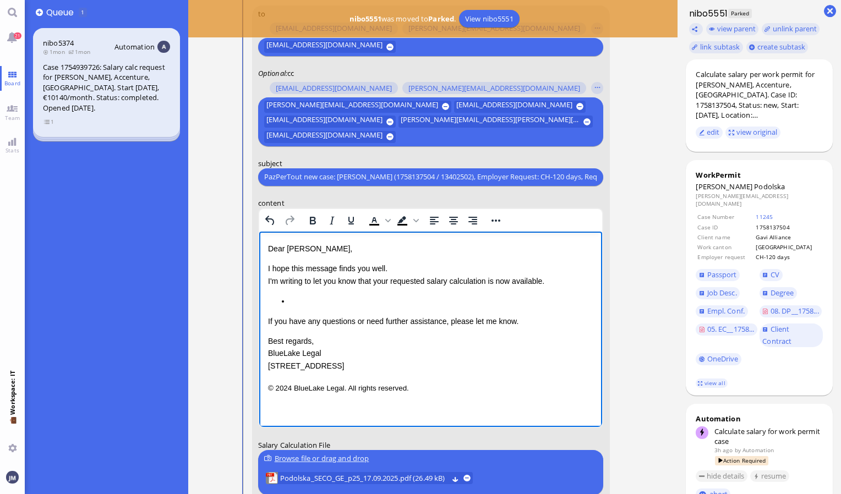
scroll to position [0, 0]
click at [459, 300] on span "Kindly note that the regular lead time for [DEMOGRAPHIC_DATA] residents in is 4…" at bounding box center [420, 300] width 306 height 9
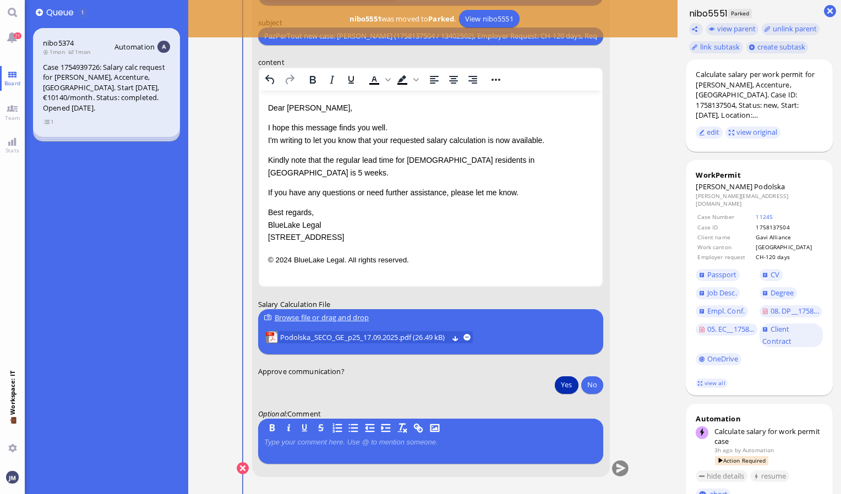
click at [567, 383] on button "Yes" at bounding box center [566, 385] width 23 height 18
click at [618, 469] on button "submit" at bounding box center [620, 469] width 17 height 17
click at [14, 34] on span "21" at bounding box center [18, 35] width 8 height 7
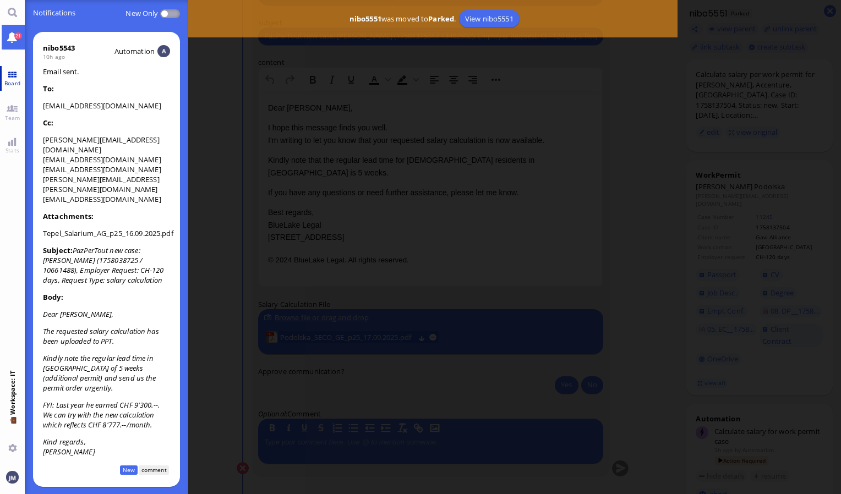
click at [6, 81] on span "Board" at bounding box center [12, 83] width 21 height 8
